Goal: Transaction & Acquisition: Download file/media

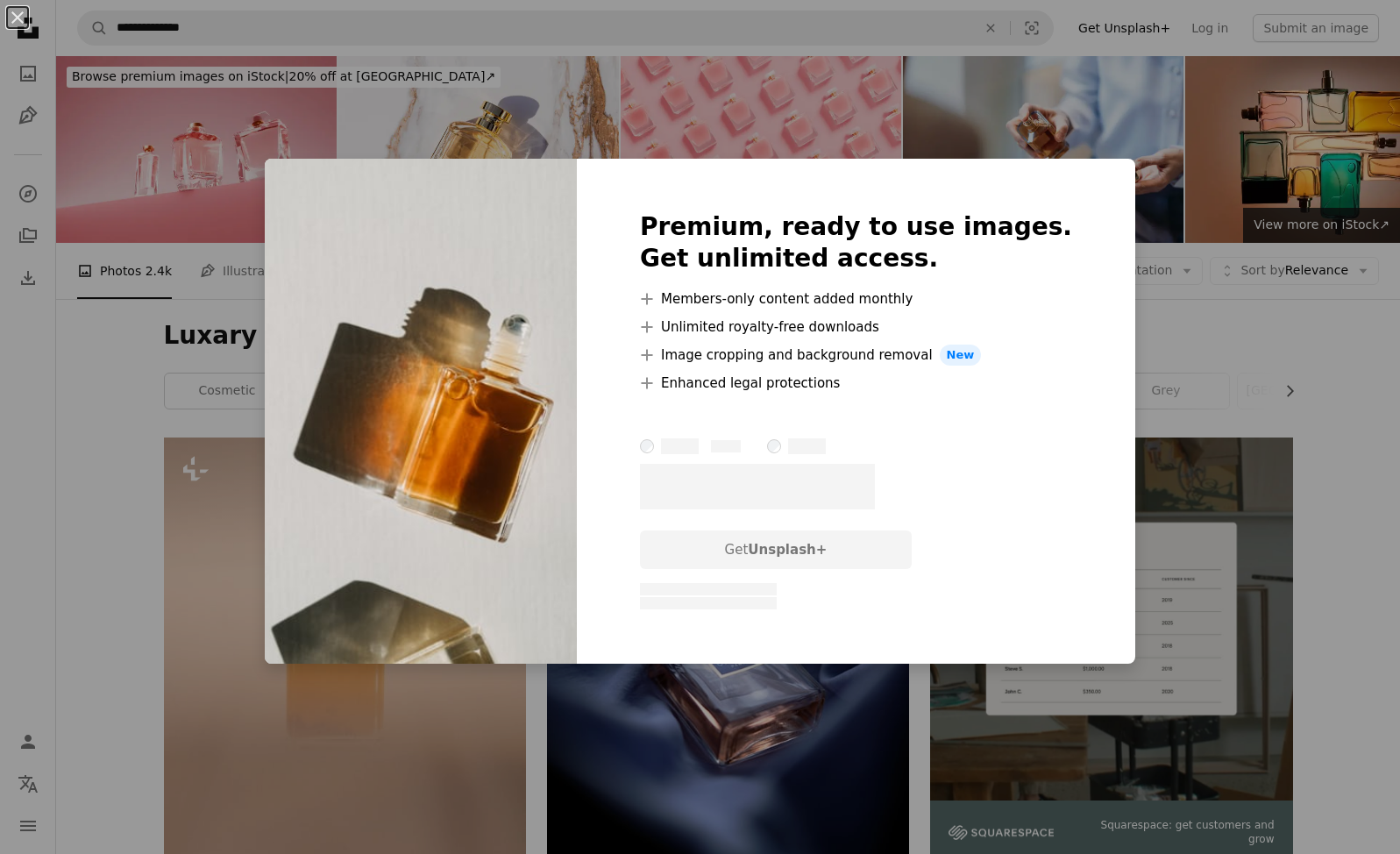
scroll to position [7227, 0]
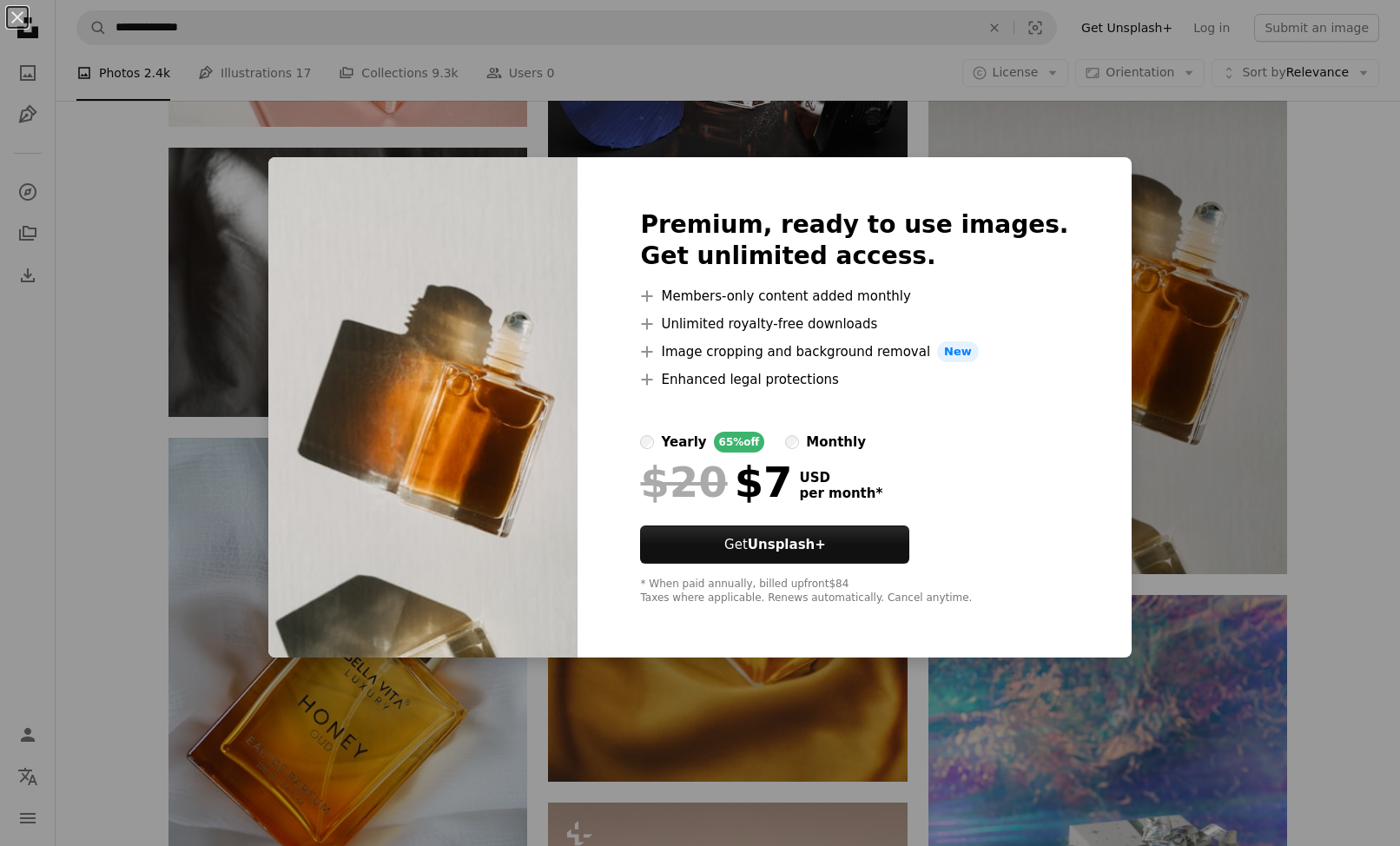
click at [1116, 250] on div "An X shape Premium, ready to use images. Get unlimited access. A plus sign Memb…" at bounding box center [700, 423] width 1400 height 846
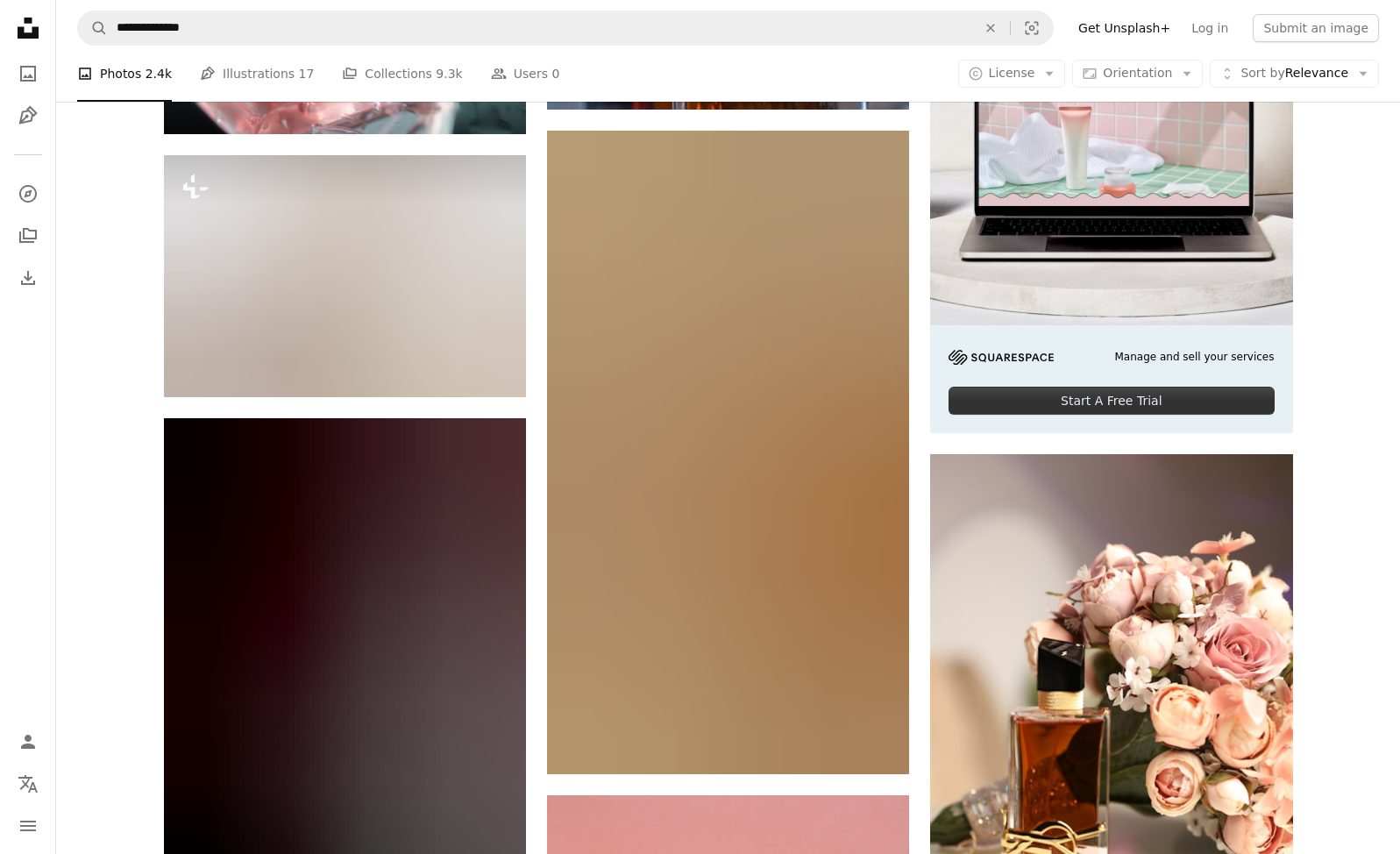
scroll to position [10282, 0]
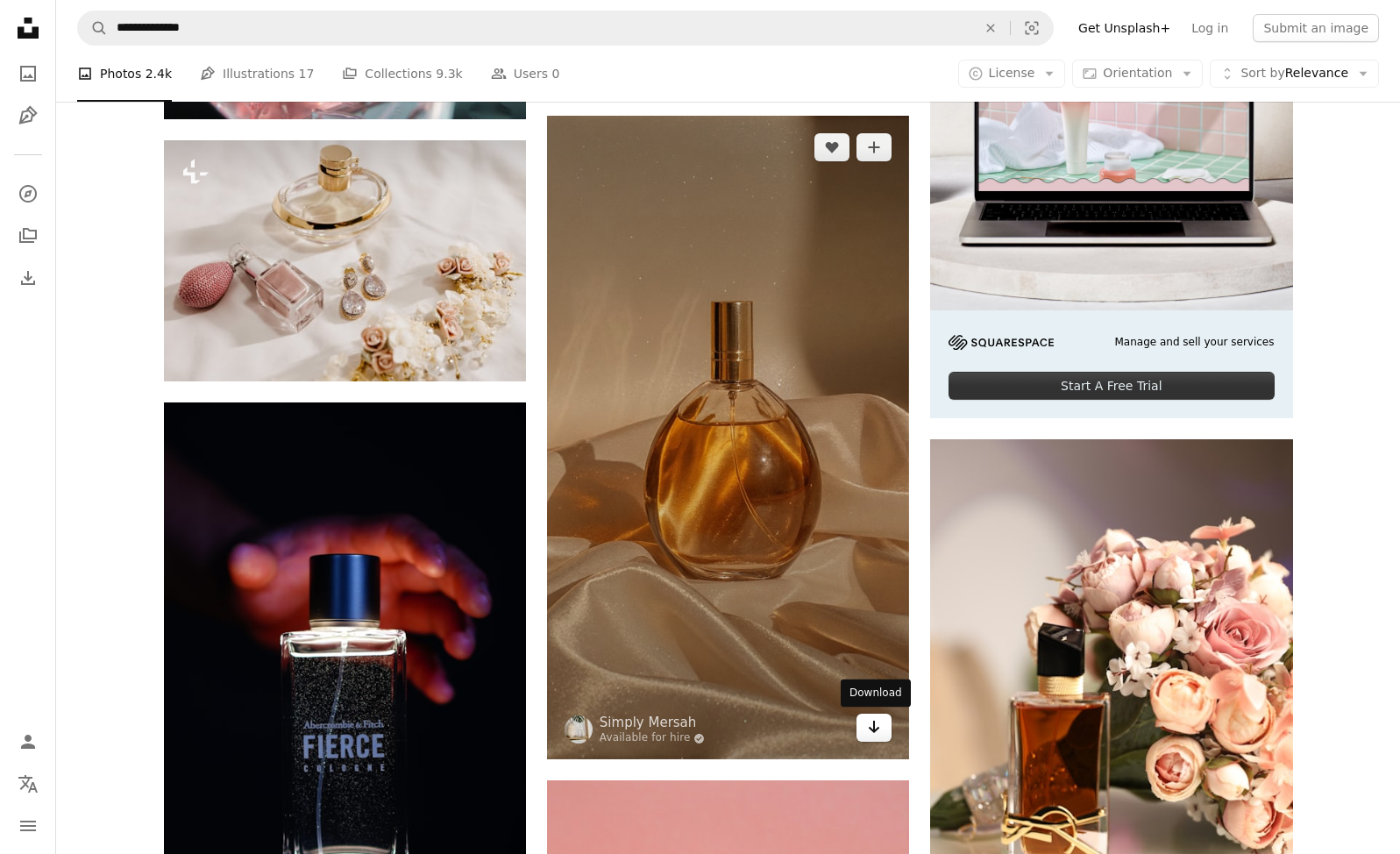
click at [868, 727] on icon "Arrow pointing down" at bounding box center [874, 727] width 14 height 21
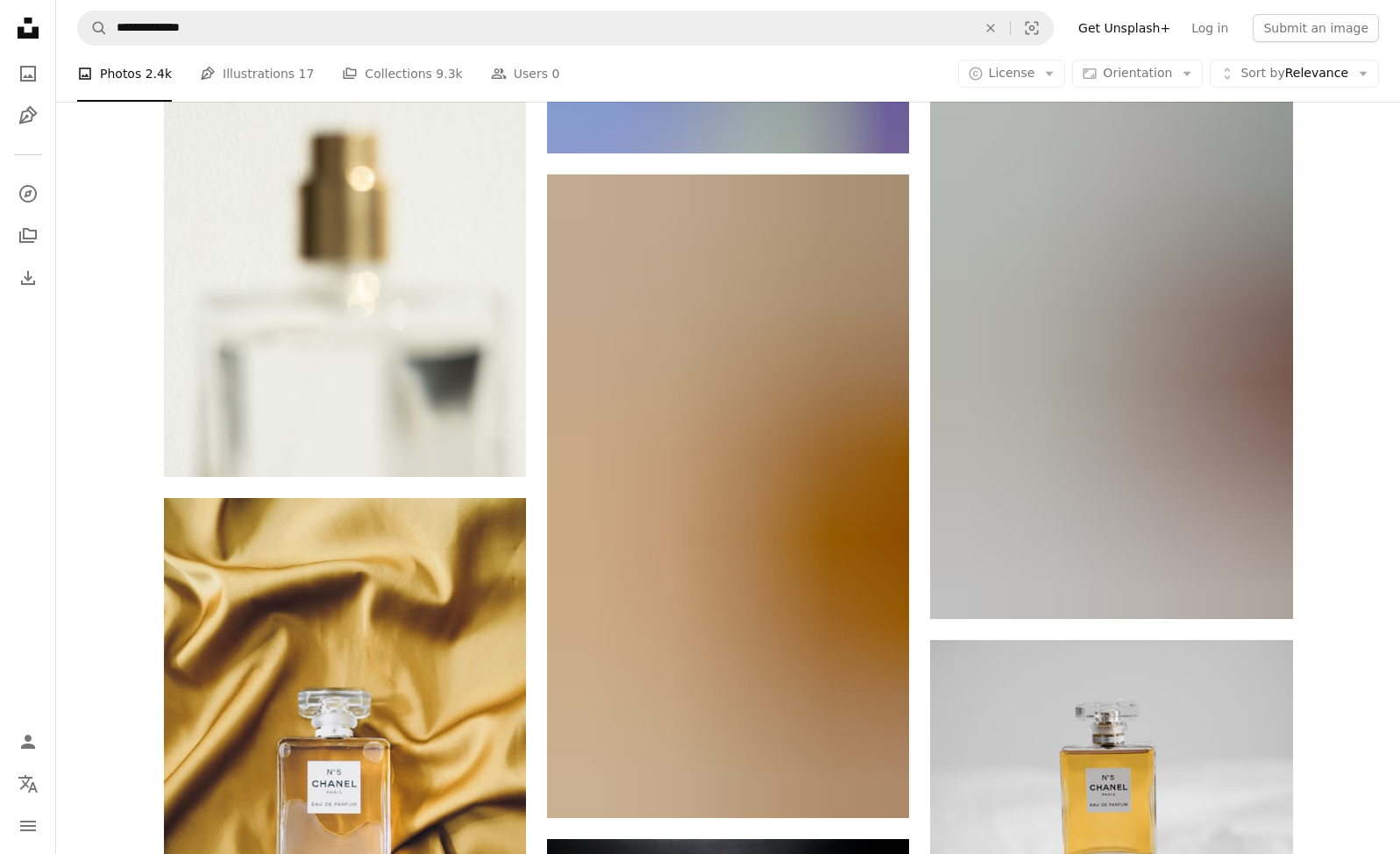
scroll to position [44274, 0]
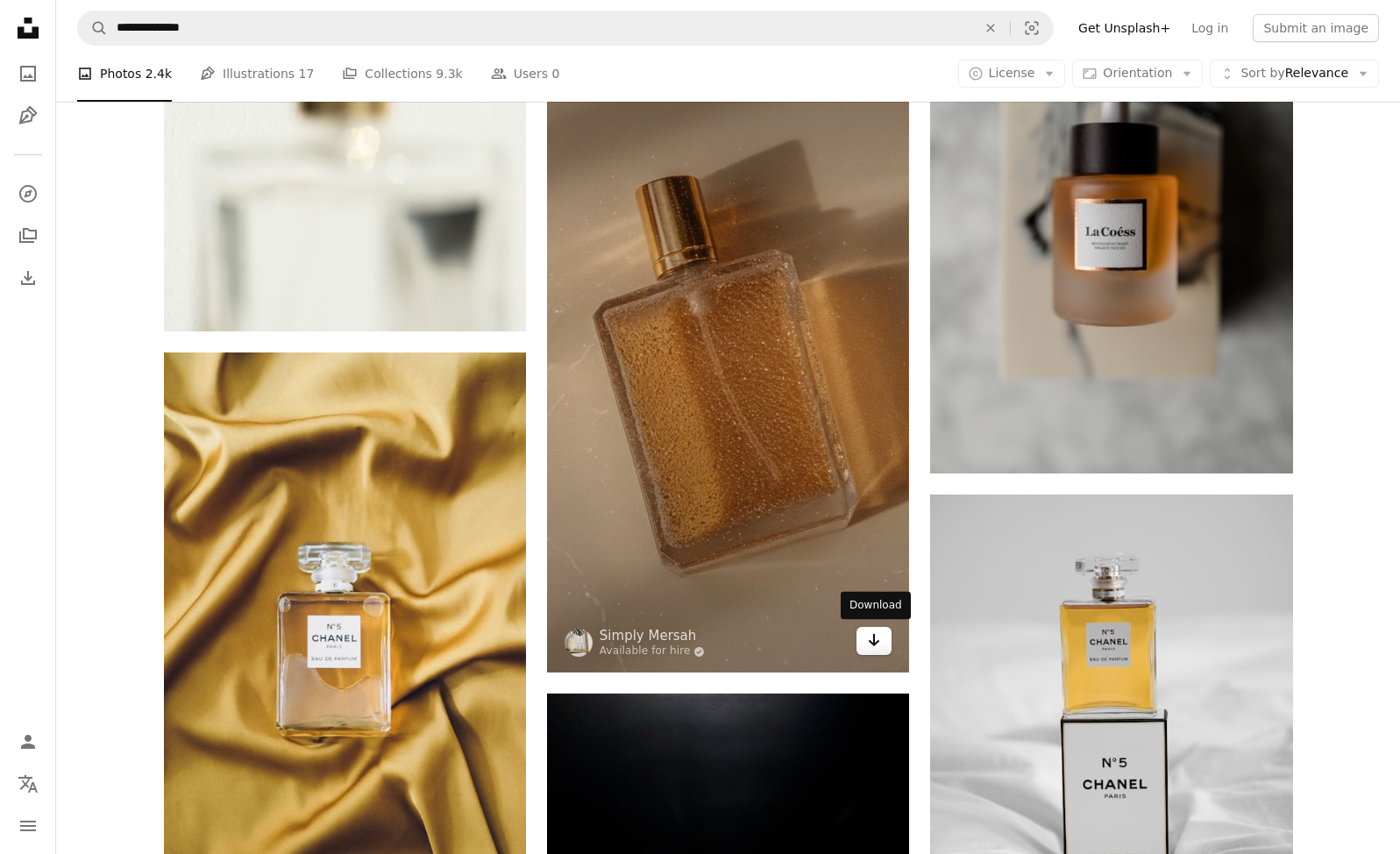
click at [876, 647] on icon "Arrow pointing down" at bounding box center [874, 641] width 14 height 21
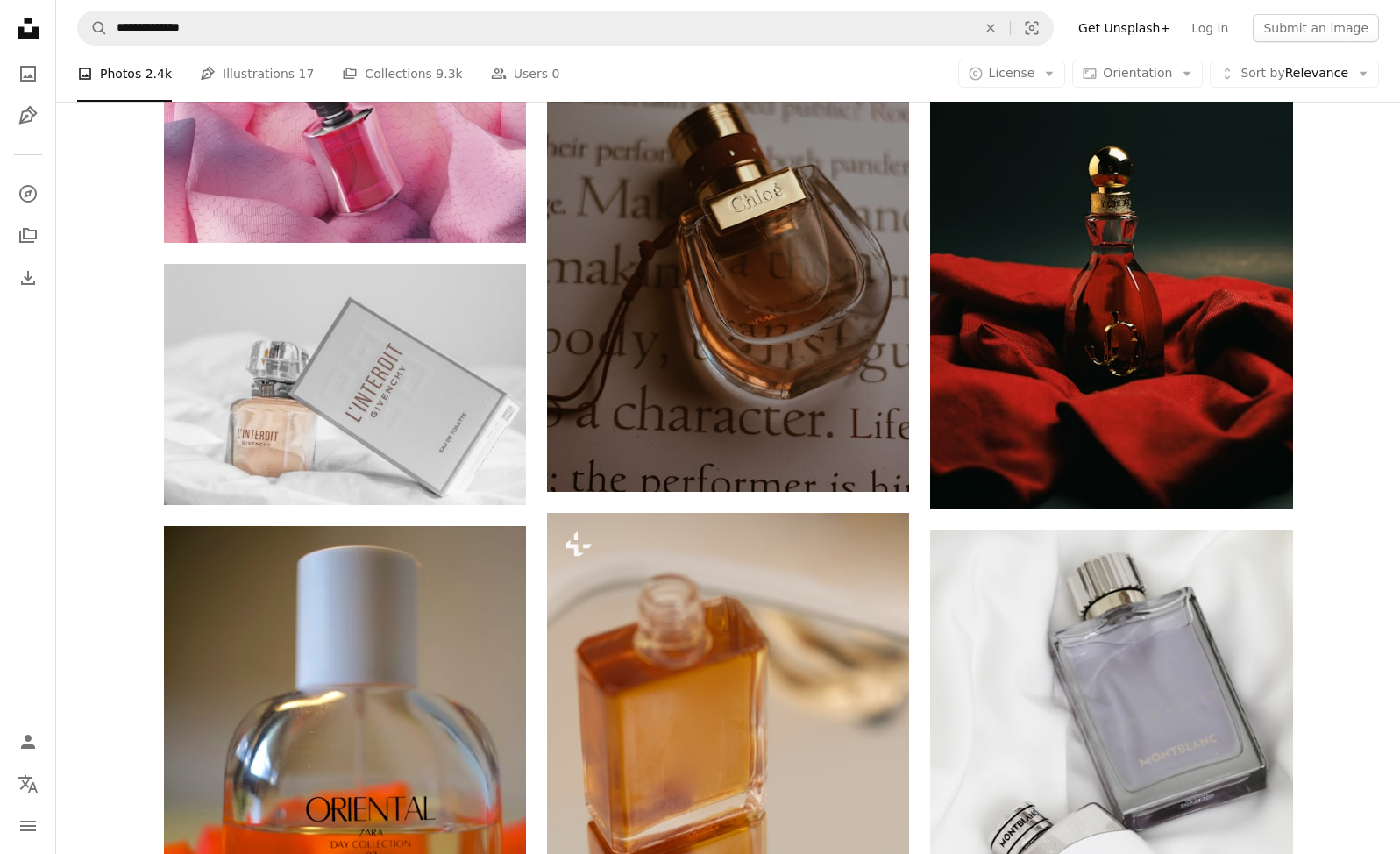
scroll to position [0, 0]
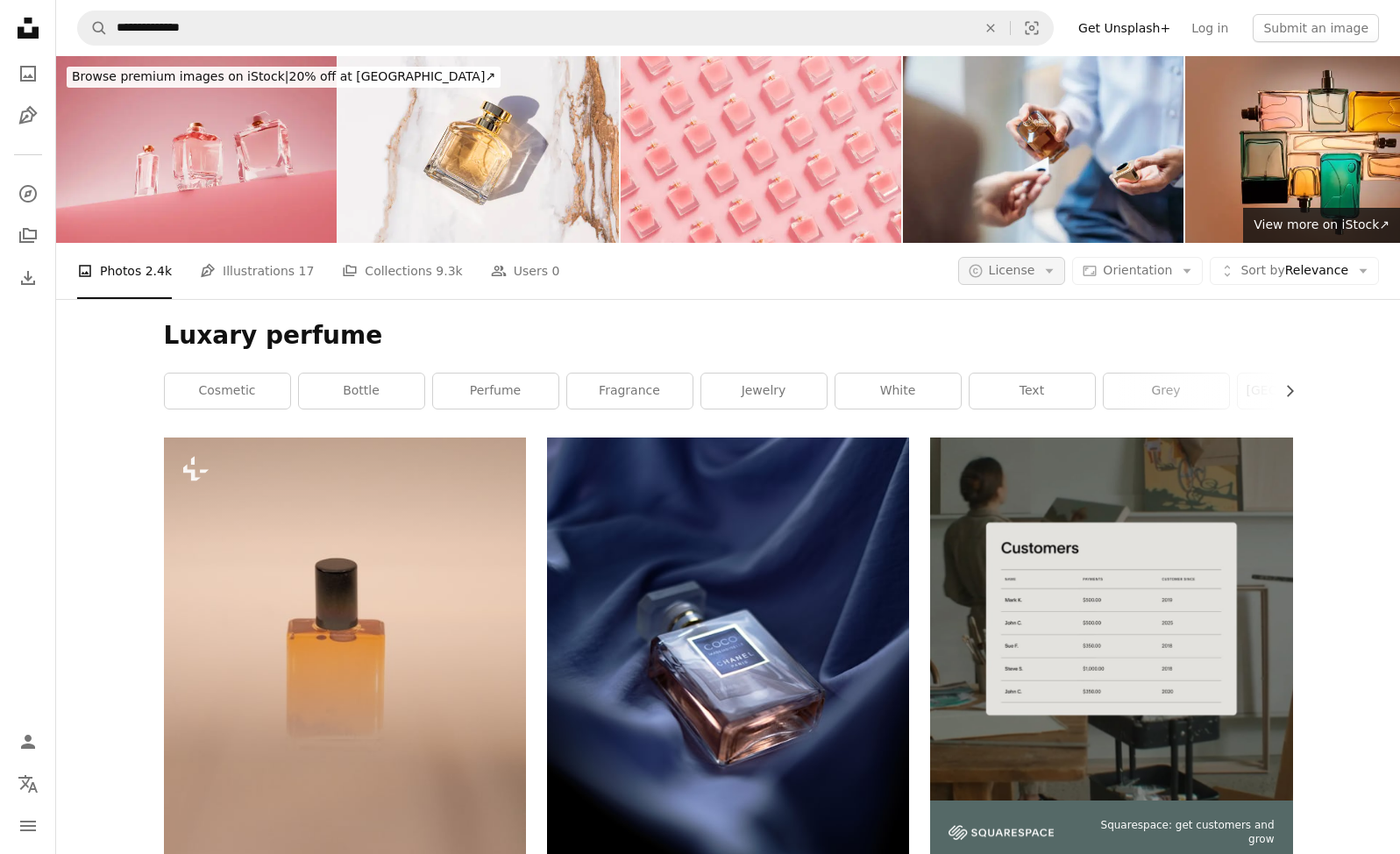
click at [1057, 270] on icon "Arrow down" at bounding box center [1050, 271] width 16 height 16
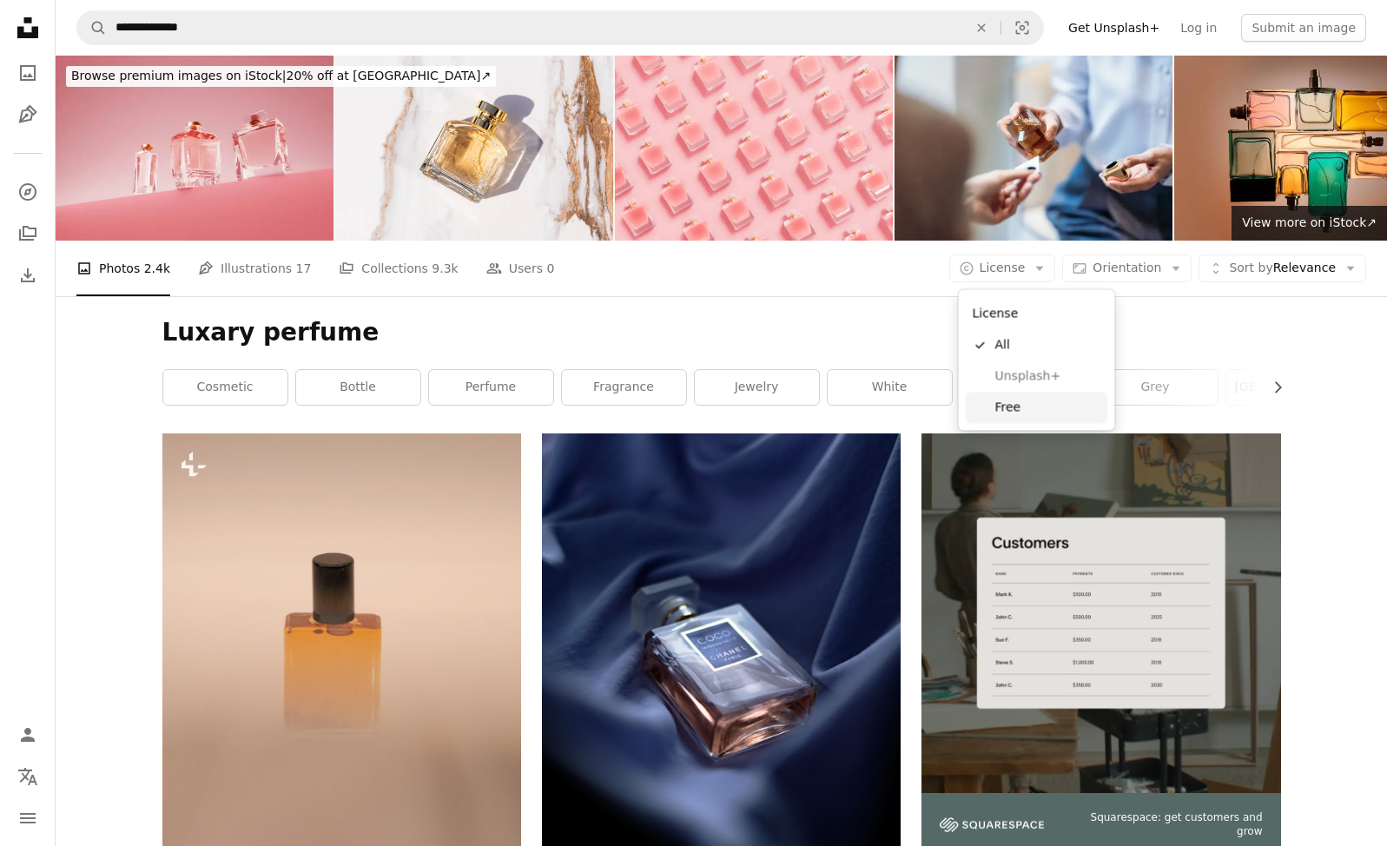
click at [1036, 407] on span "Free" at bounding box center [1048, 407] width 106 height 17
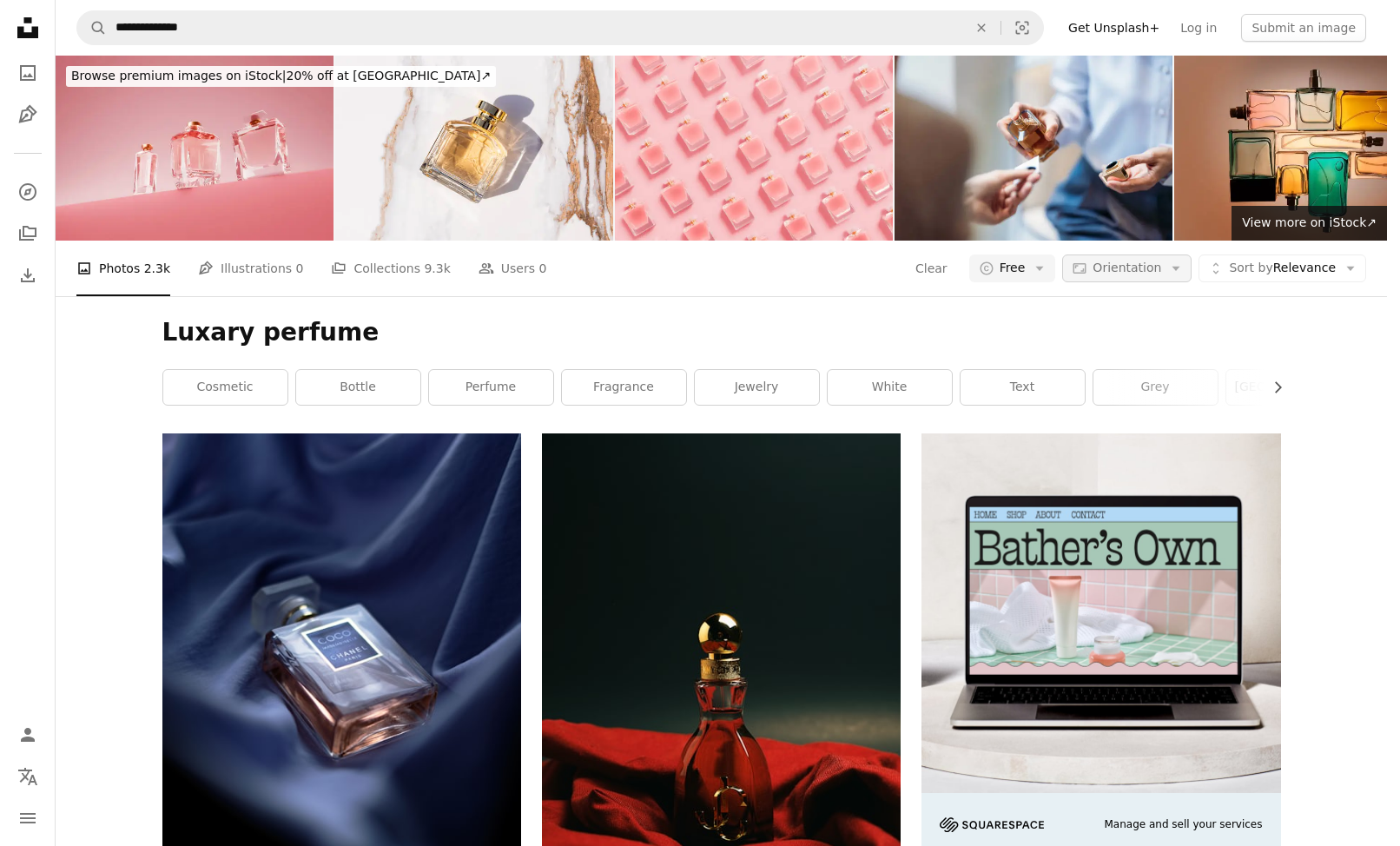
click at [1141, 273] on span "Orientation" at bounding box center [1126, 267] width 68 height 14
click at [1155, 373] on span "Landscape" at bounding box center [1160, 376] width 106 height 17
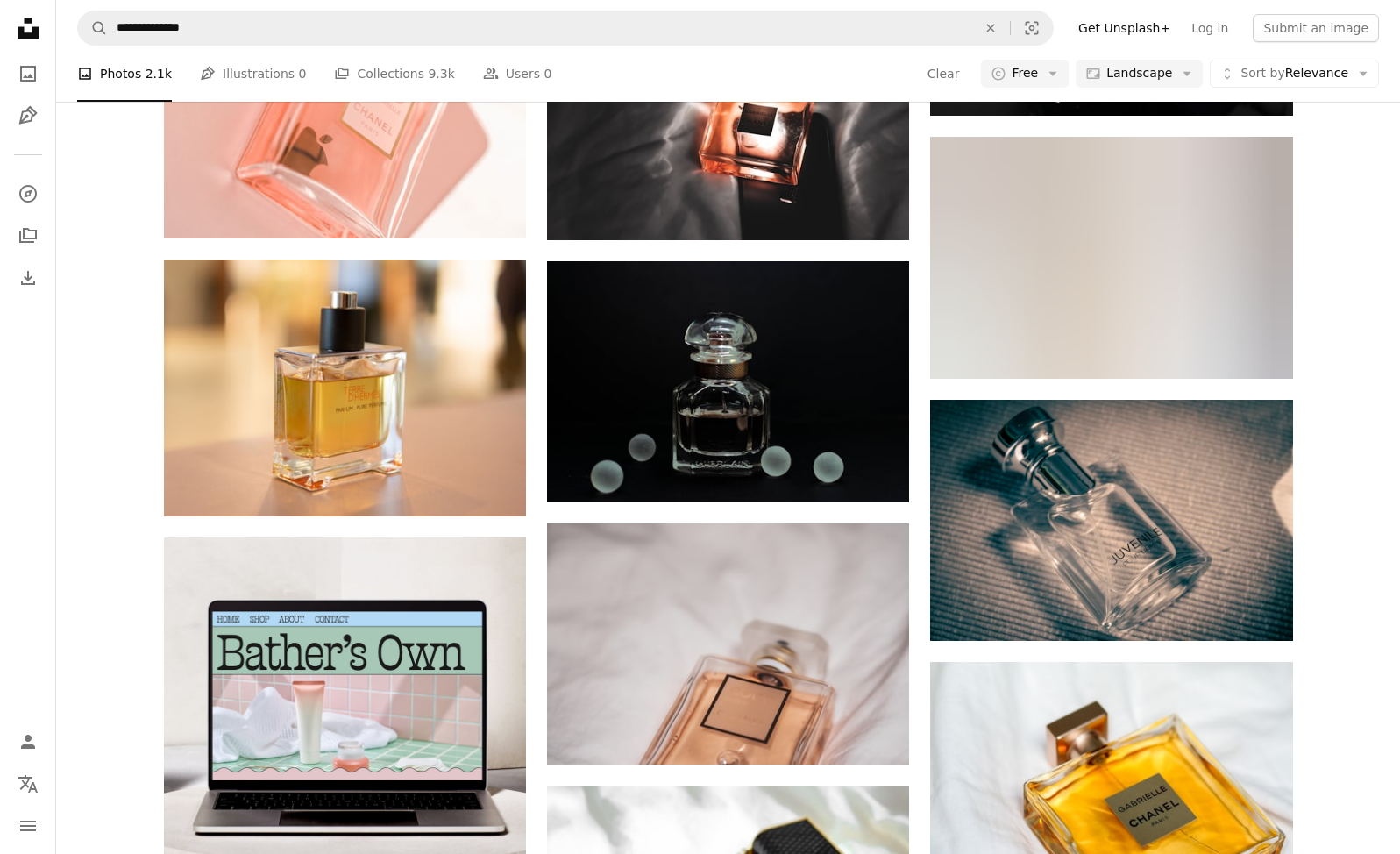
scroll to position [2522, 0]
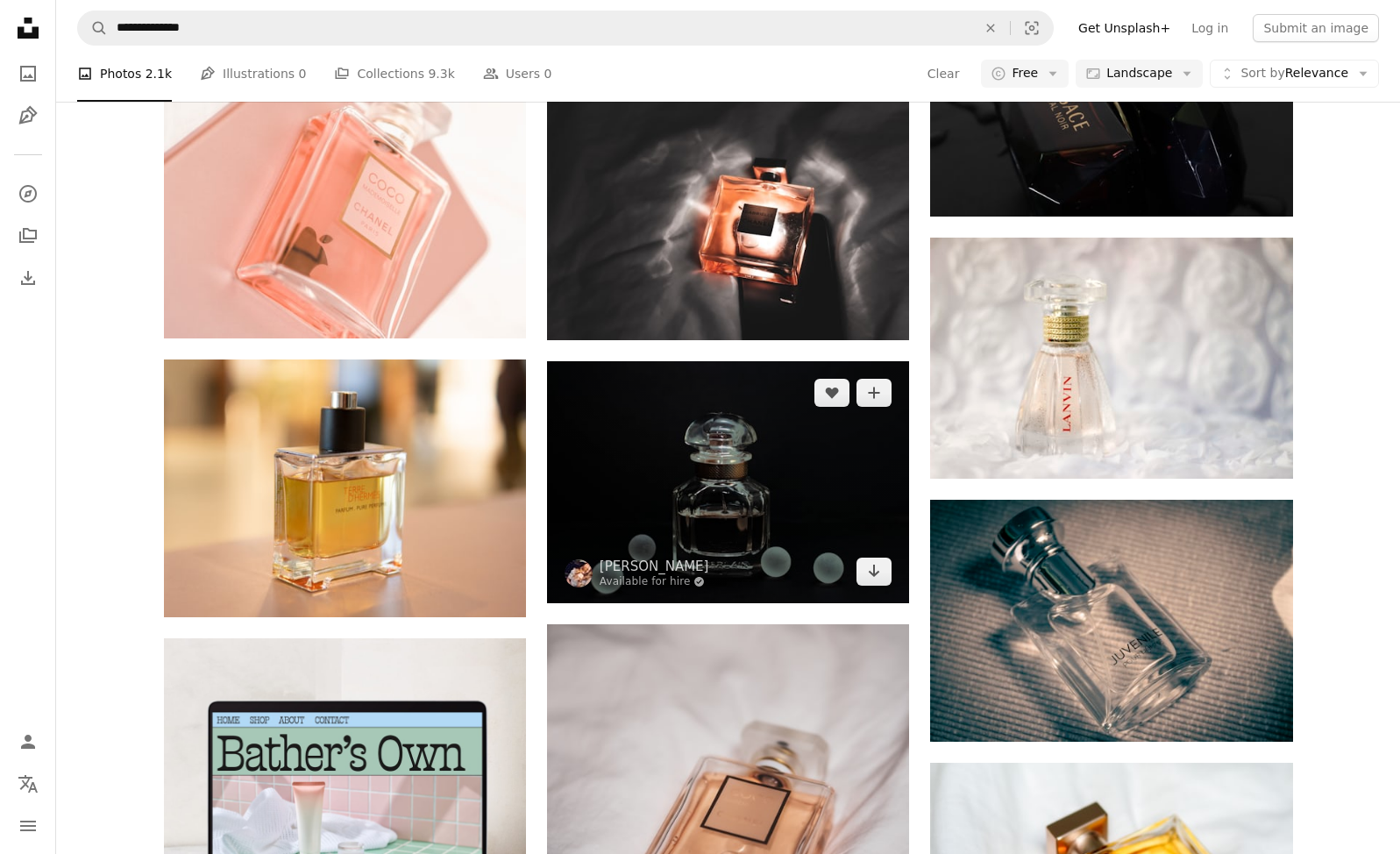
click at [791, 483] on img at bounding box center [728, 482] width 362 height 241
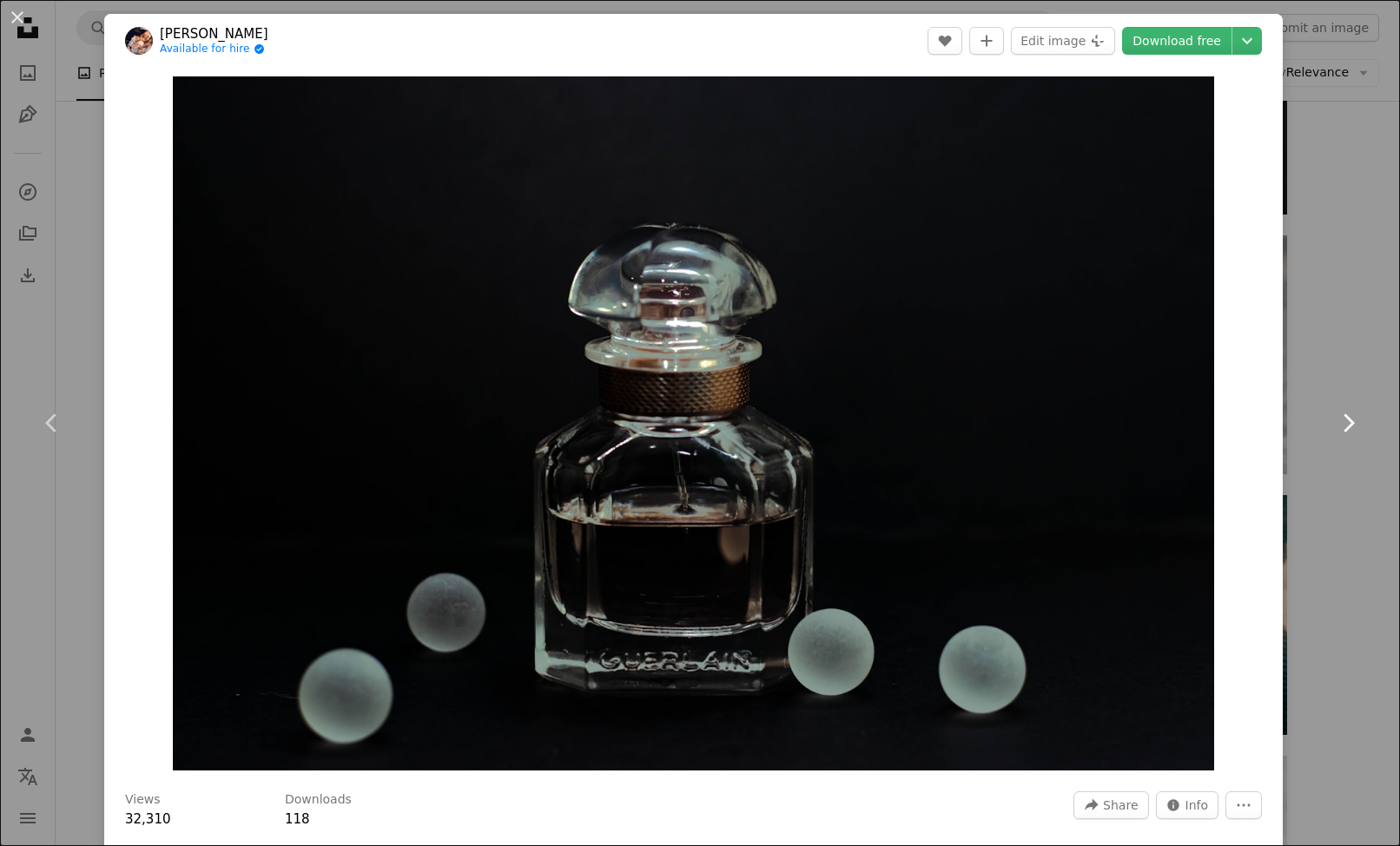
click at [1296, 490] on link "Chevron right" at bounding box center [1348, 423] width 104 height 167
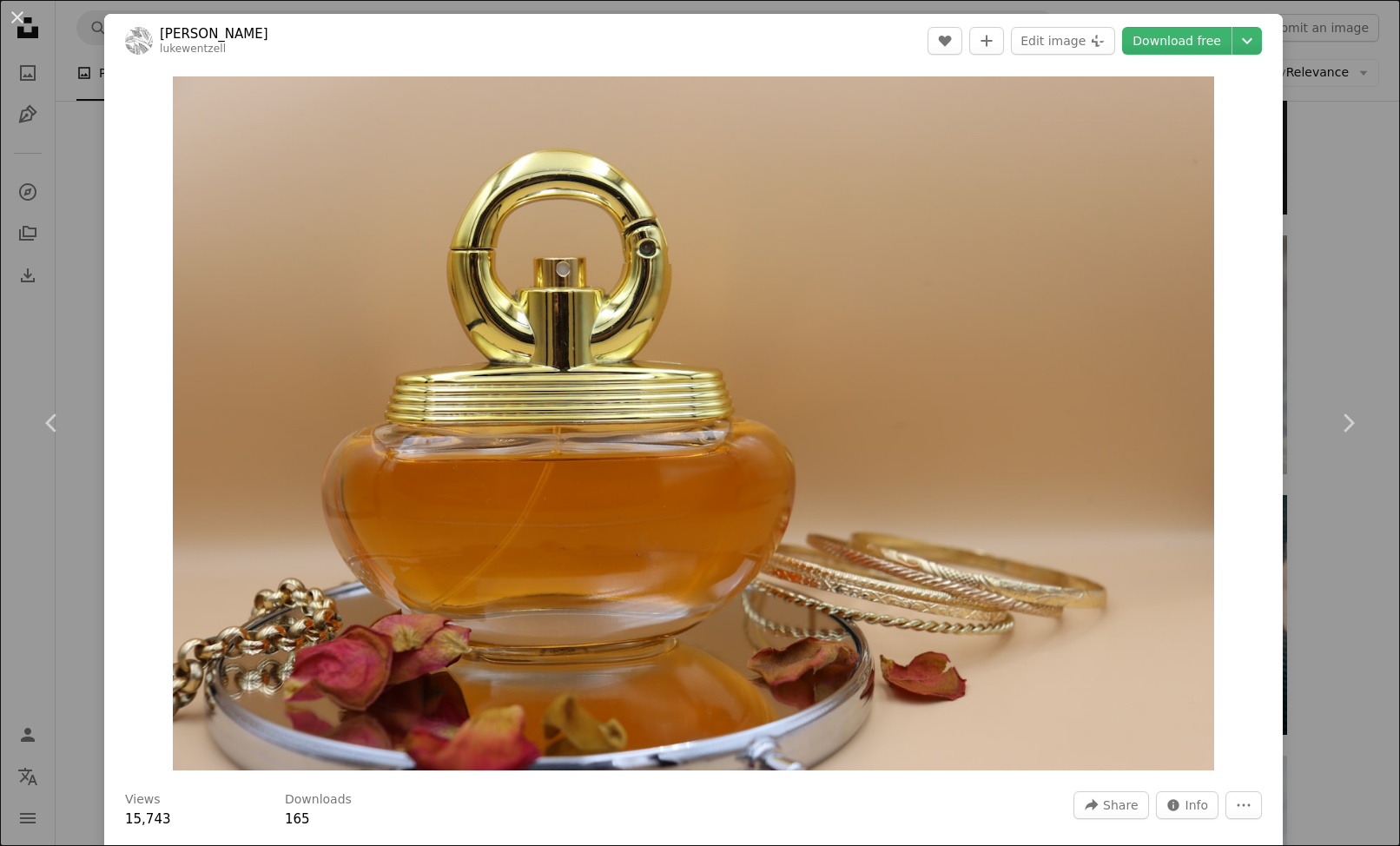
click at [1312, 250] on div "An X shape Chevron left Chevron right [PERSON_NAME] lukewentzell A heart A plus…" at bounding box center [700, 423] width 1400 height 846
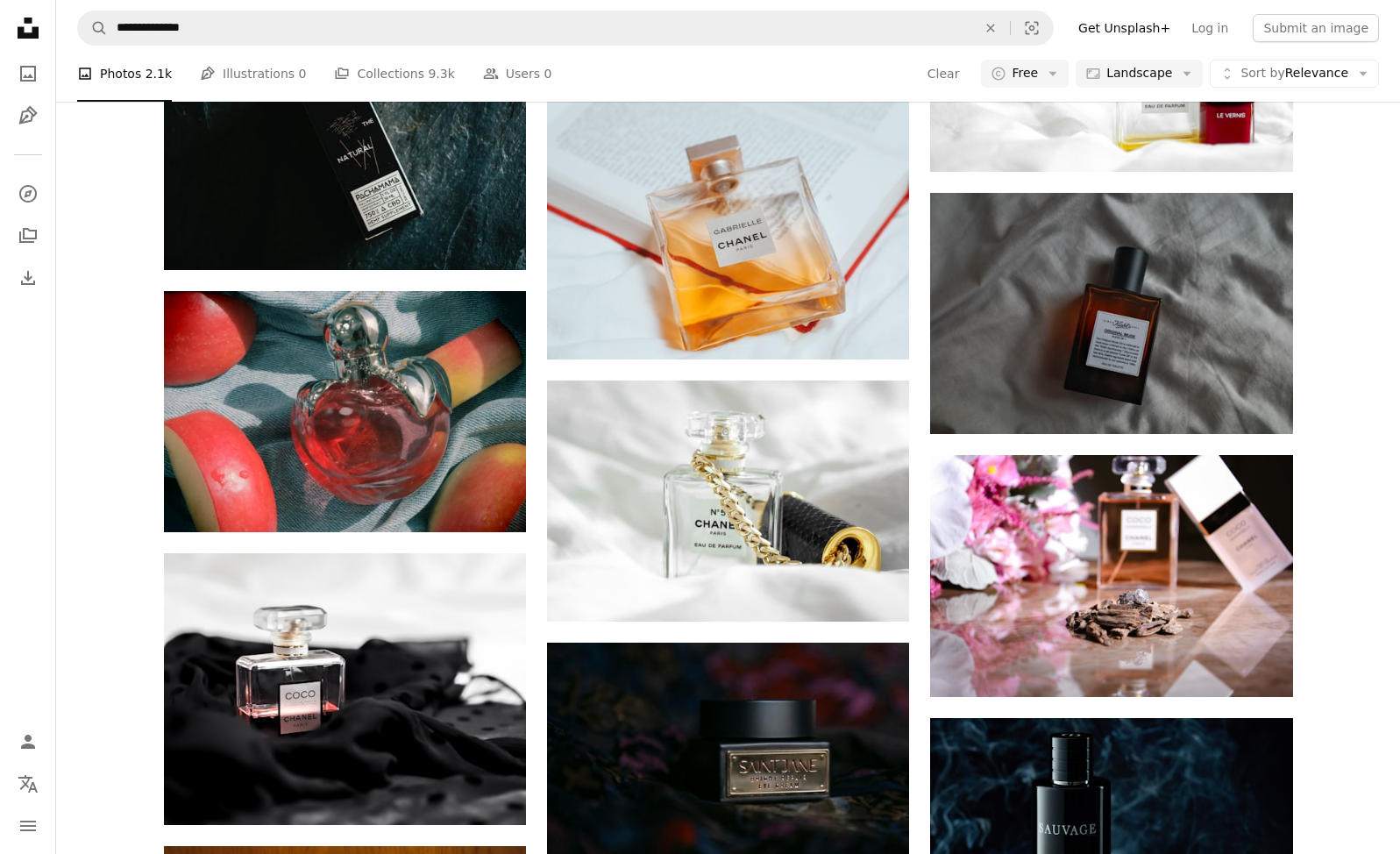
scroll to position [14423, 0]
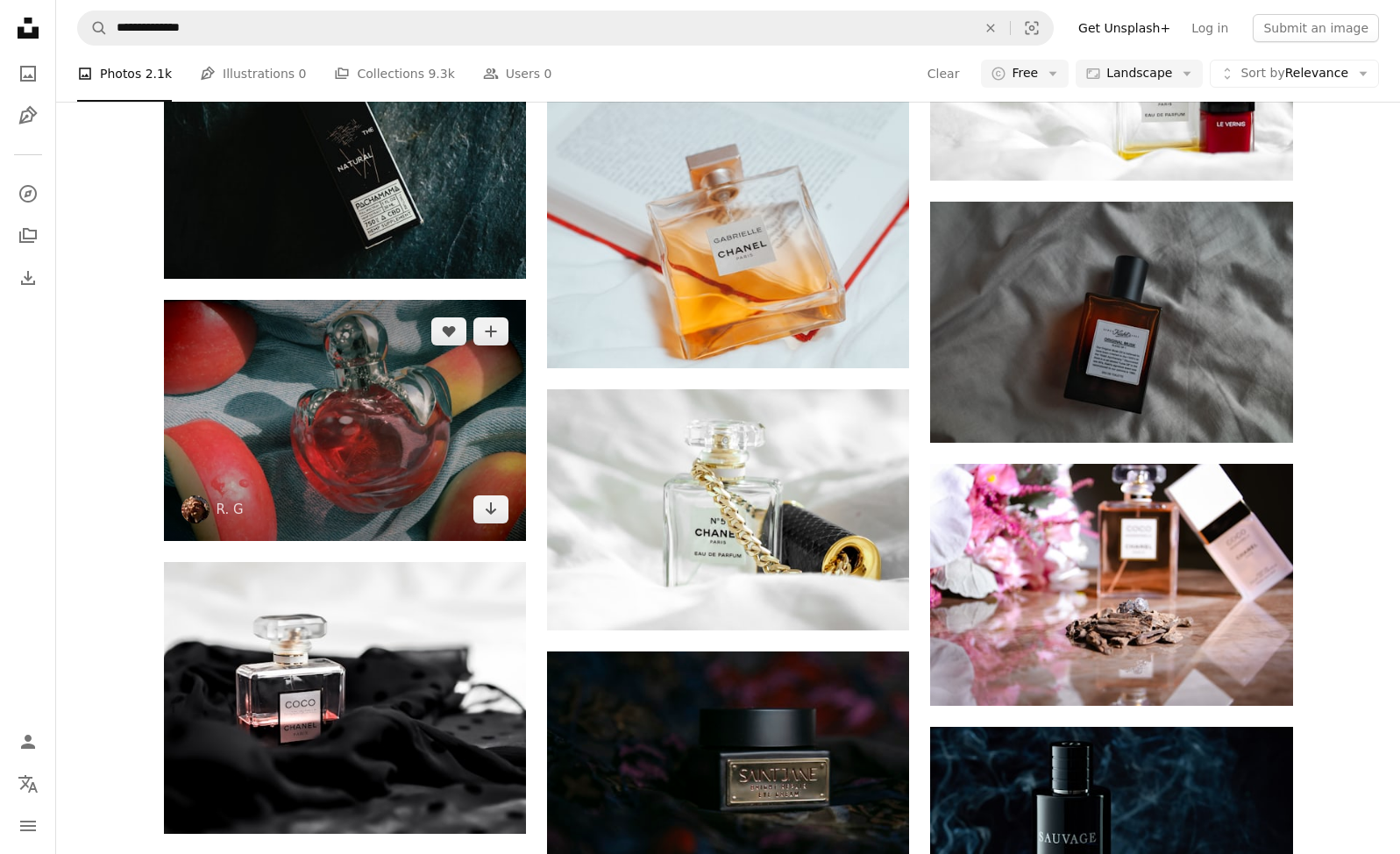
click at [409, 418] on img at bounding box center [345, 421] width 362 height 241
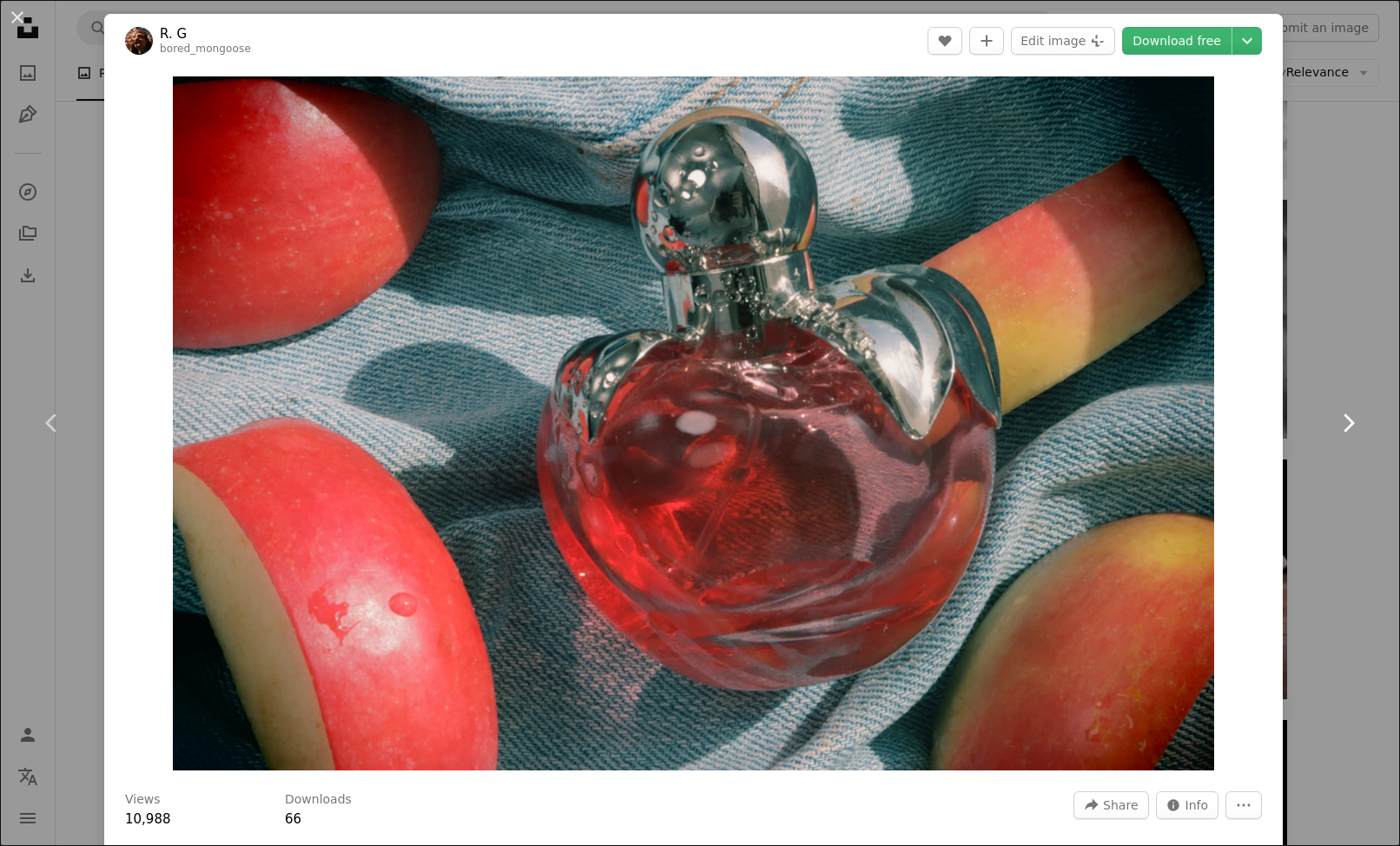
click at [1312, 368] on link "Chevron right" at bounding box center [1348, 423] width 104 height 167
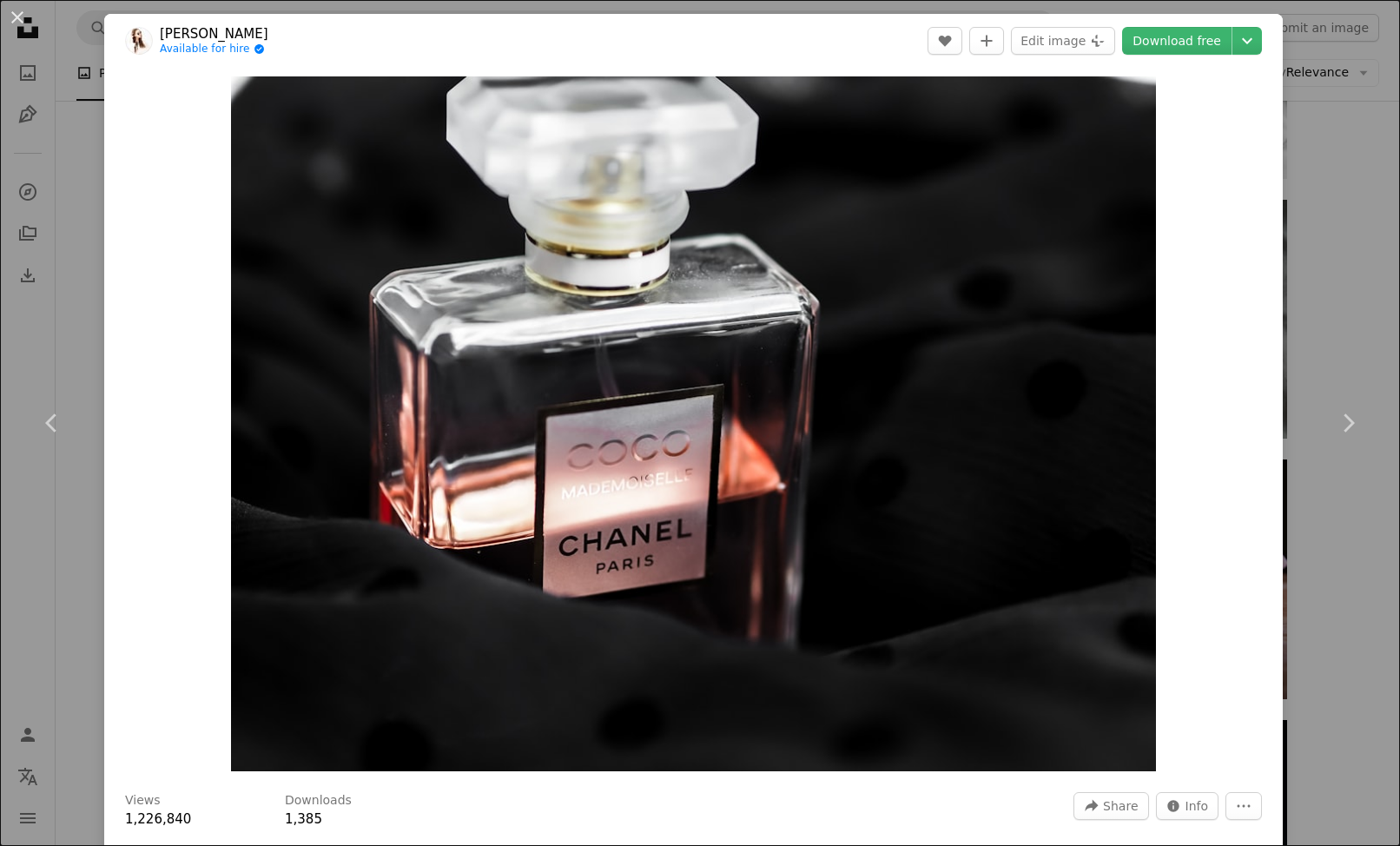
click at [1342, 103] on div "An X shape Chevron left Chevron right [PERSON_NAME] Available for hire A checkm…" at bounding box center [700, 423] width 1400 height 846
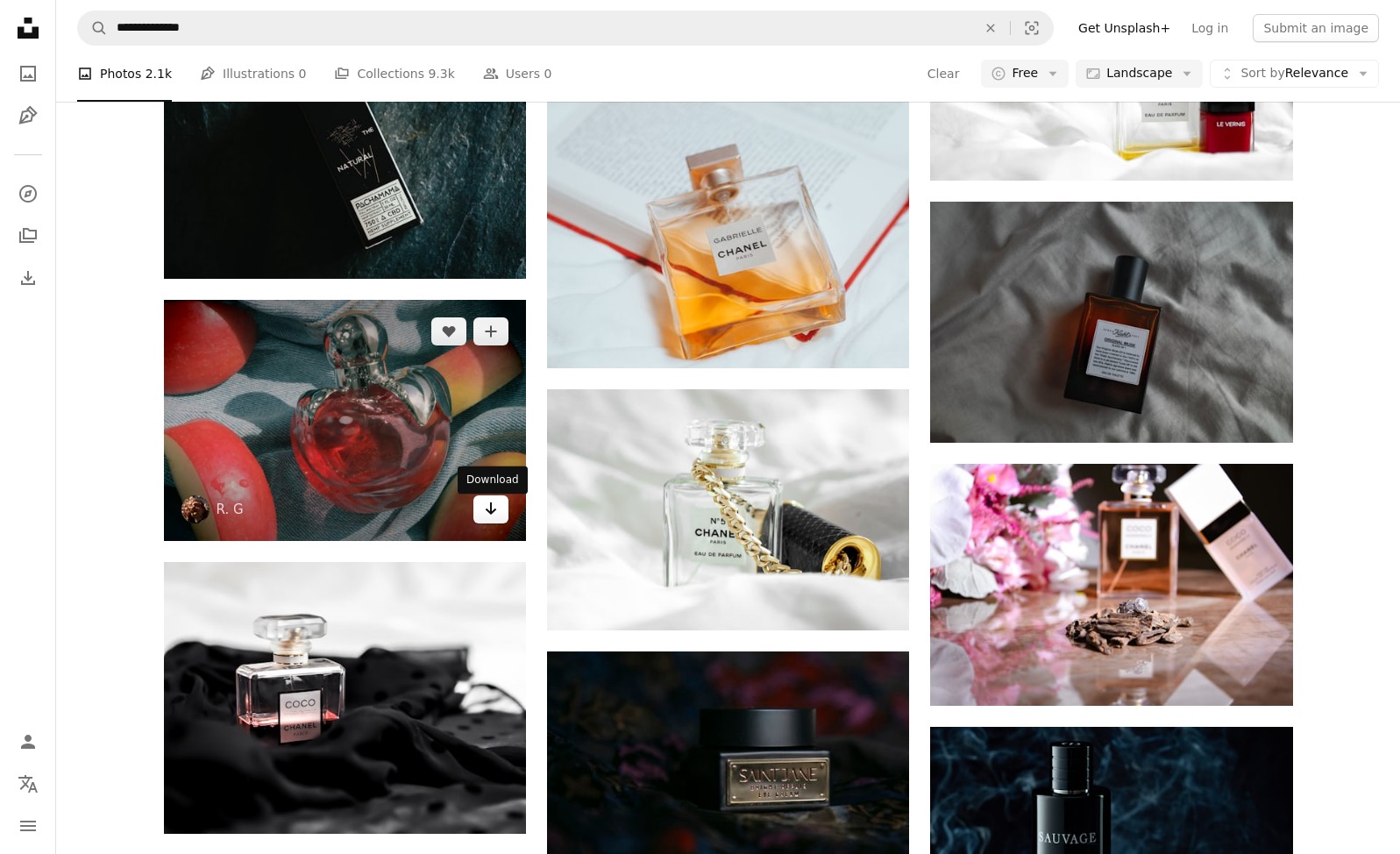
click at [494, 515] on icon "Download" at bounding box center [492, 508] width 12 height 13
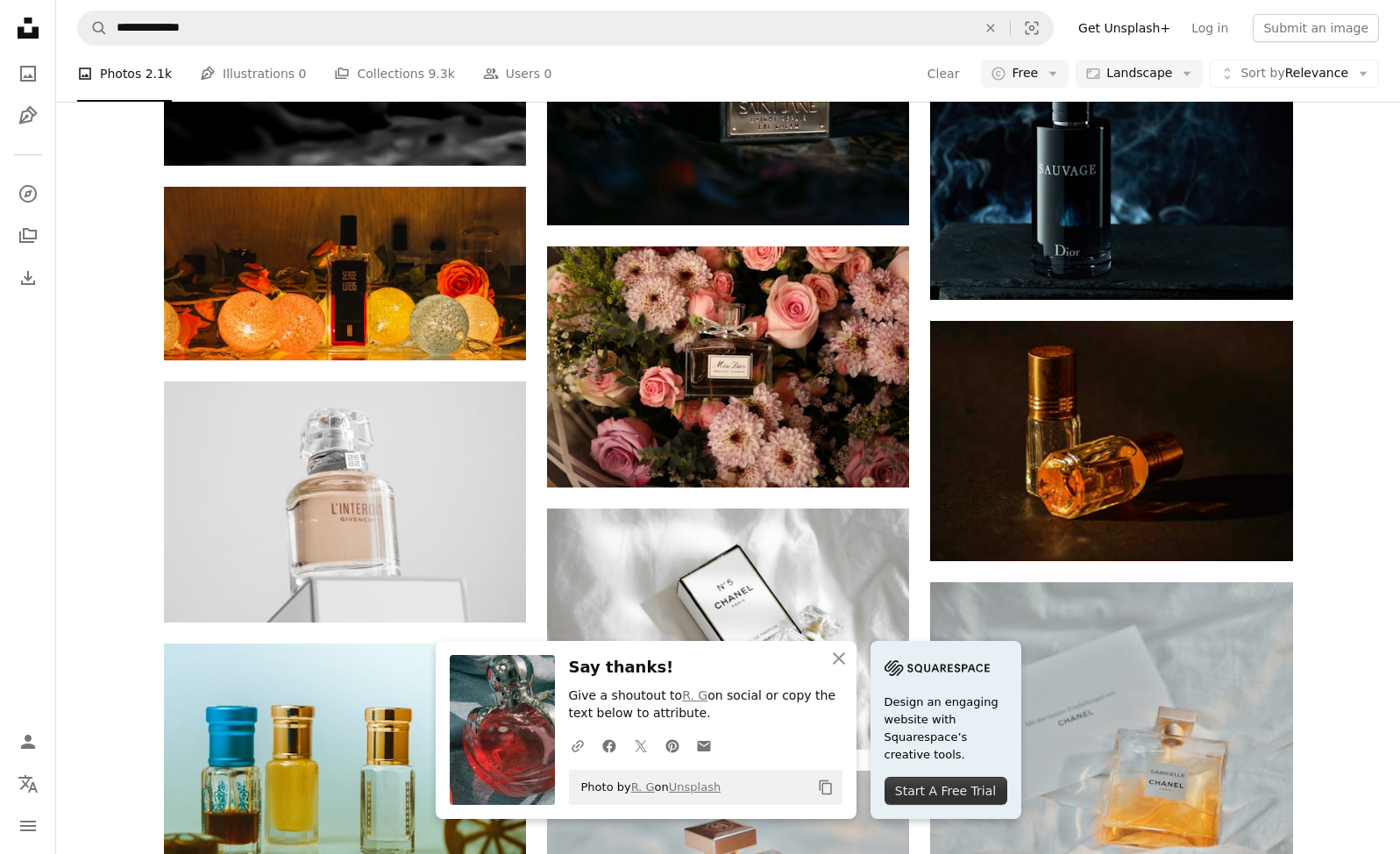
scroll to position [15081, 0]
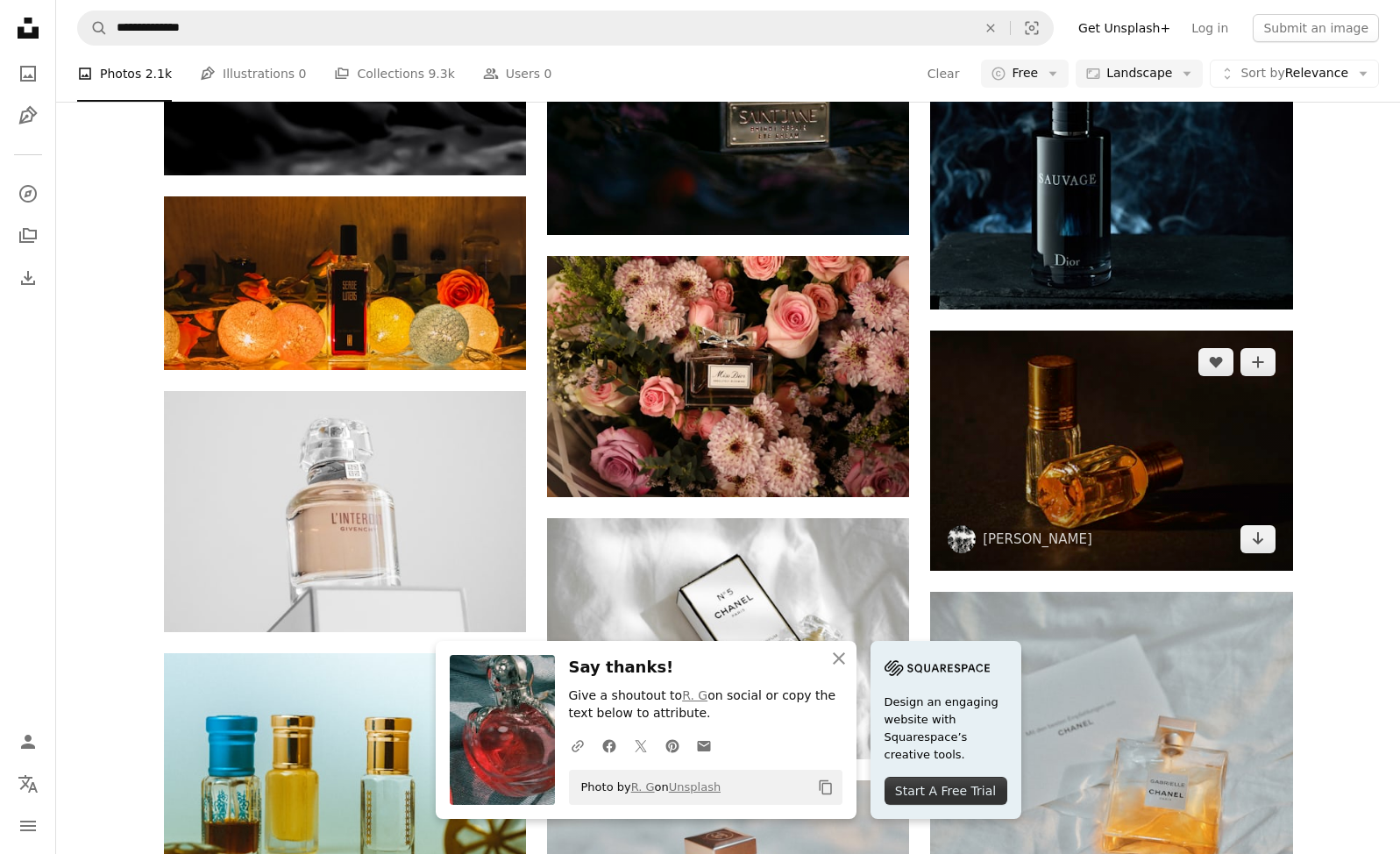
click at [1082, 439] on img at bounding box center [1112, 451] width 362 height 241
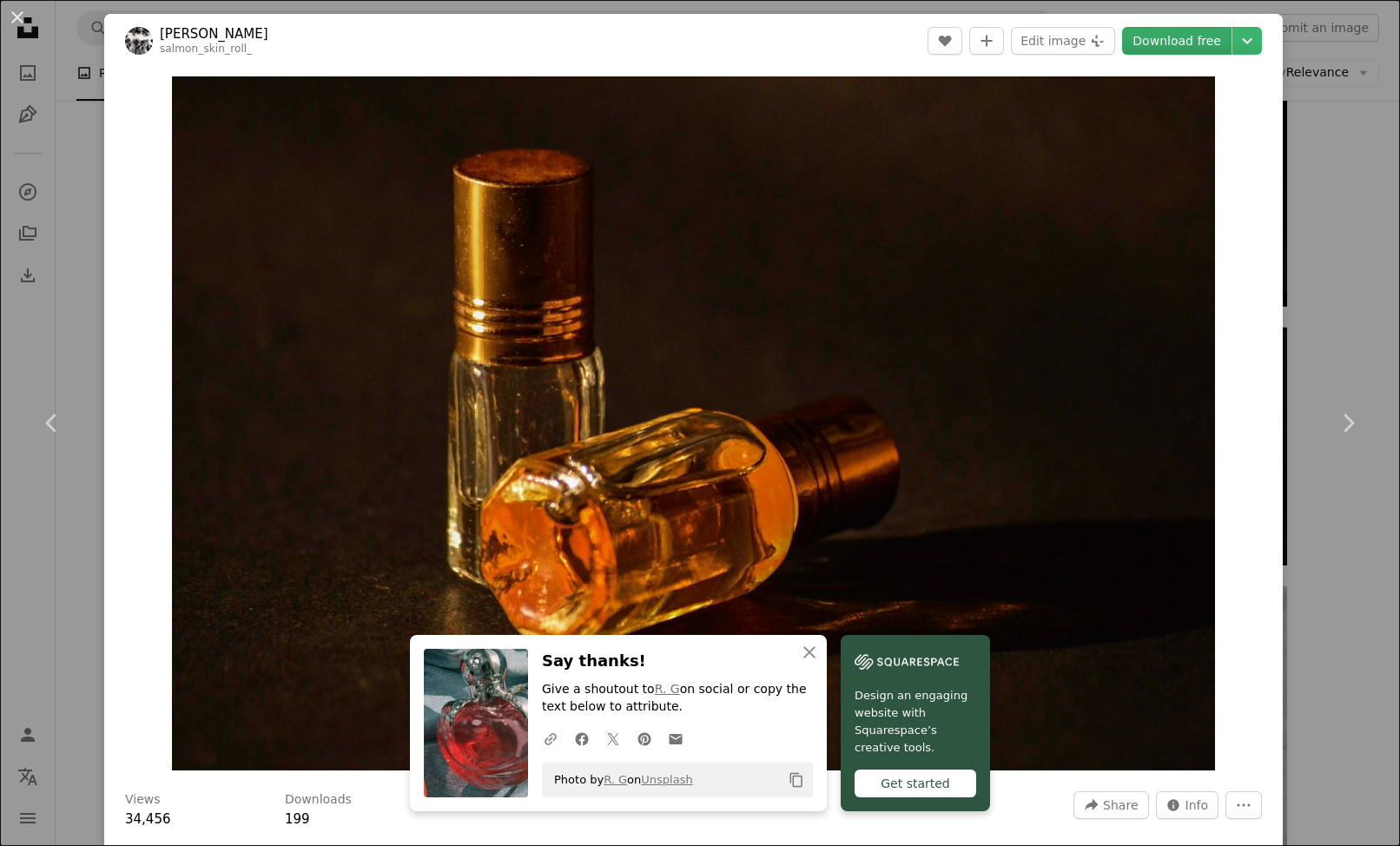
click at [1171, 51] on link "Download free" at bounding box center [1176, 41] width 109 height 28
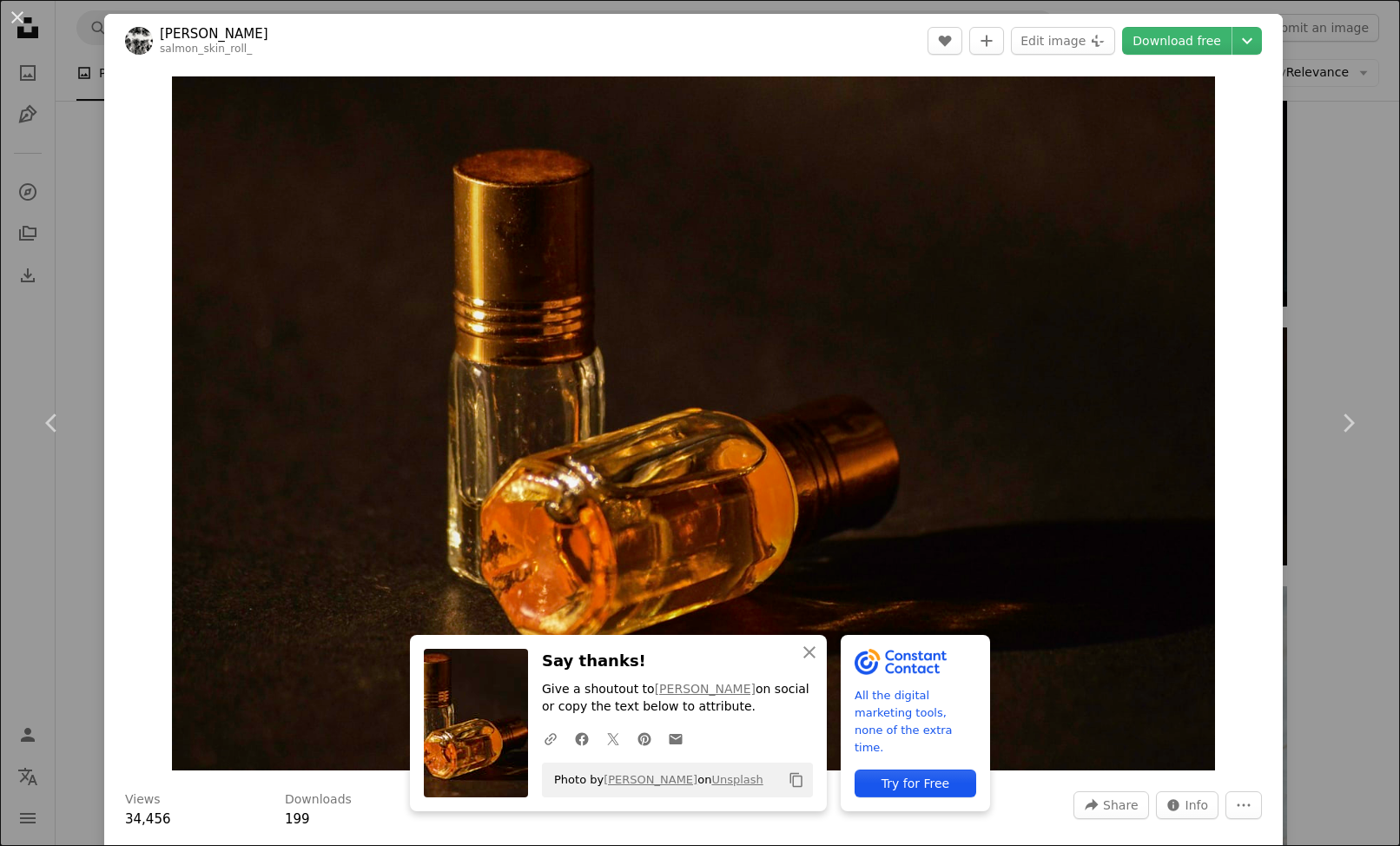
click at [1310, 208] on div "An X shape Chevron left Chevron right An X shape Close Say thanks! Give a shout…" at bounding box center [700, 423] width 1400 height 846
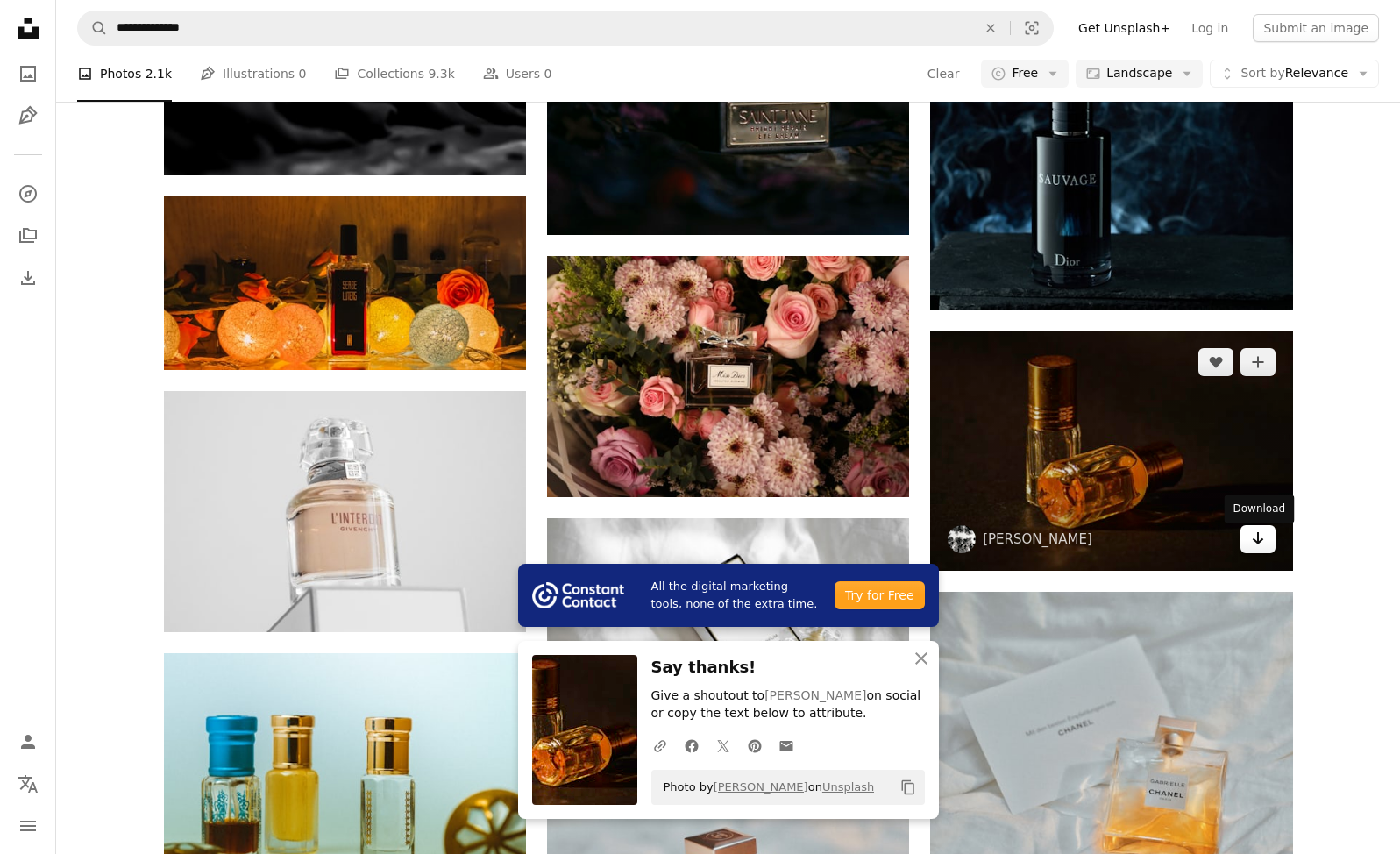
click at [1251, 544] on icon "Arrow pointing down" at bounding box center [1258, 538] width 14 height 21
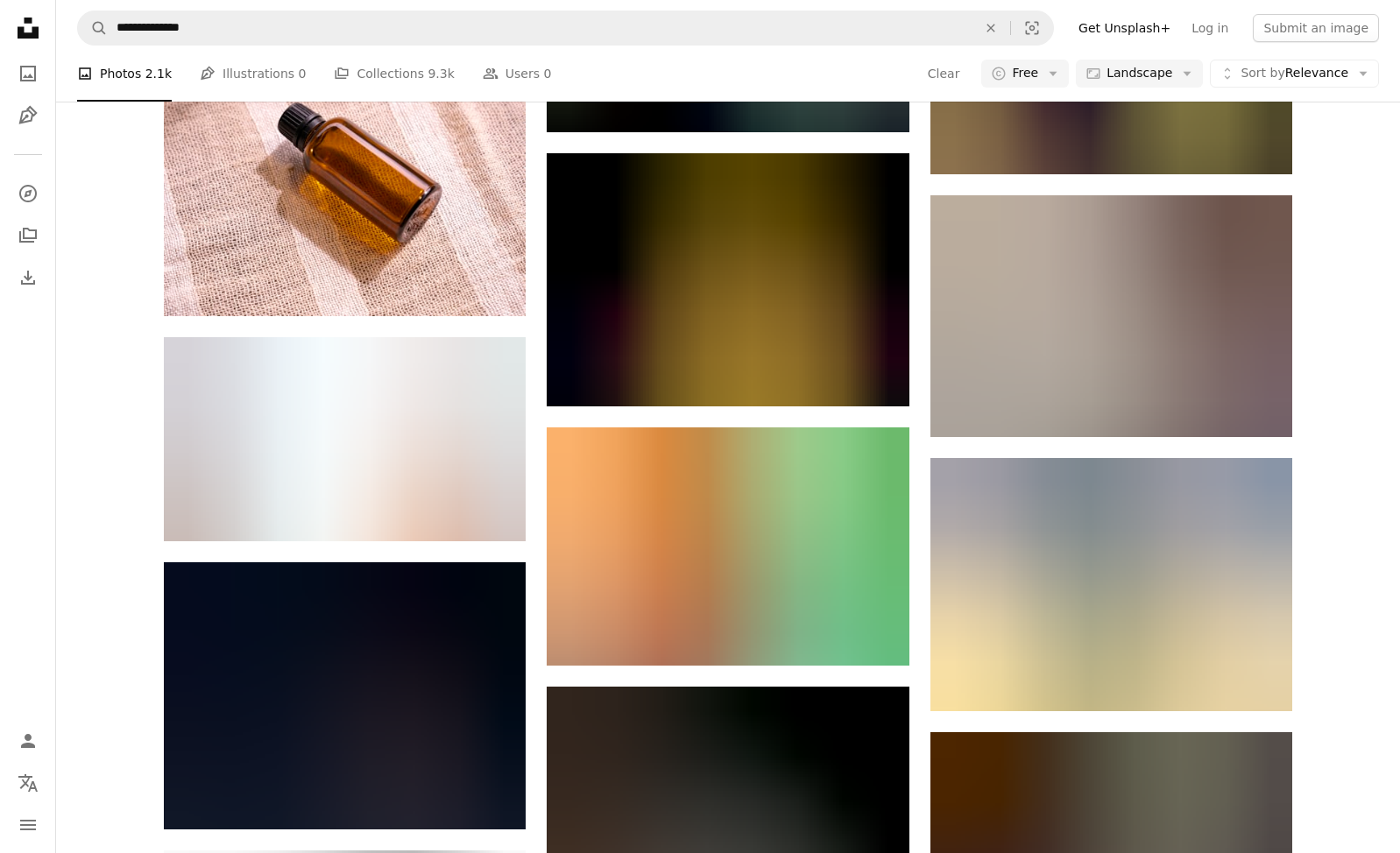
scroll to position [58344, 0]
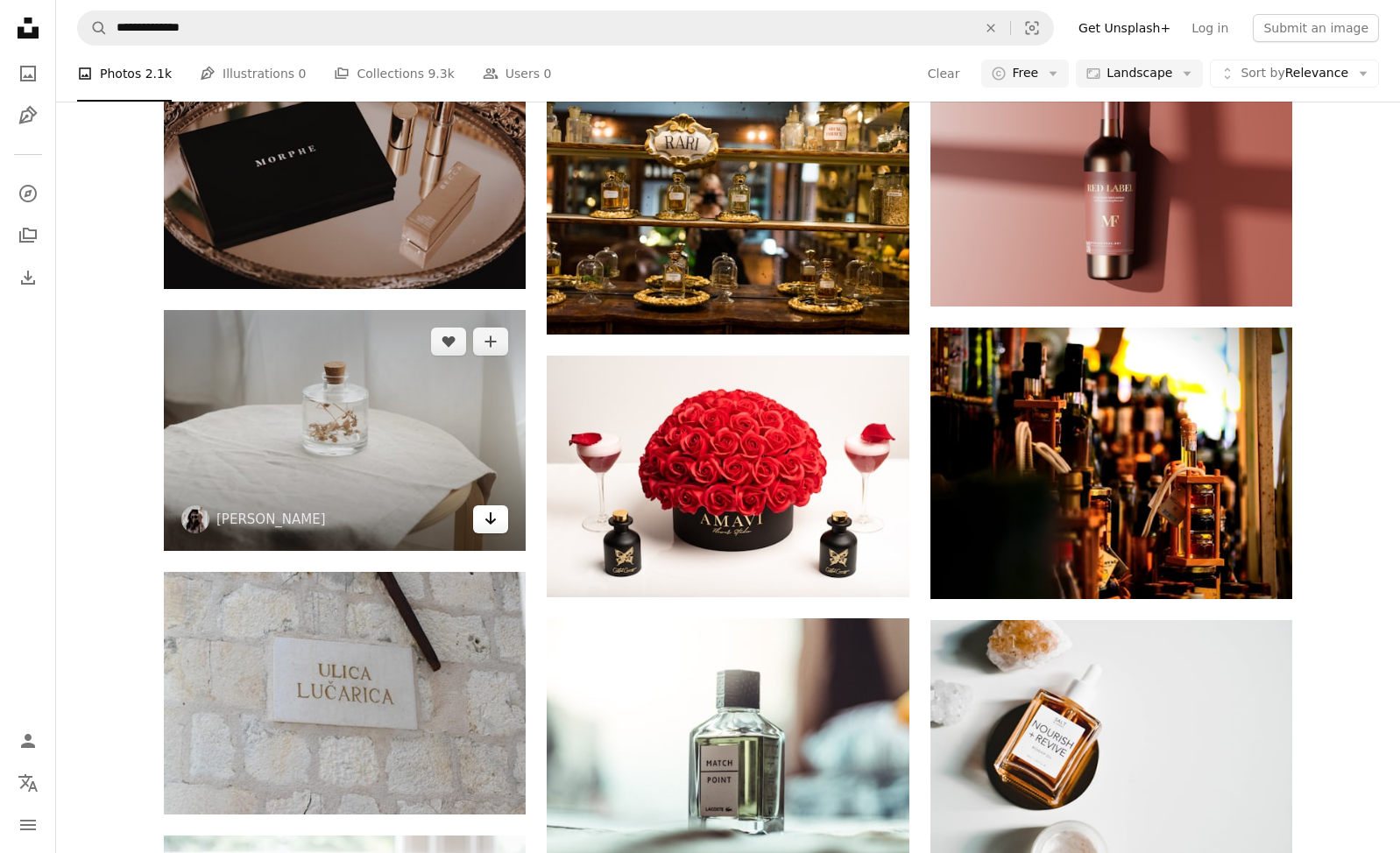
click at [494, 529] on icon "Arrow pointing down" at bounding box center [490, 518] width 14 height 21
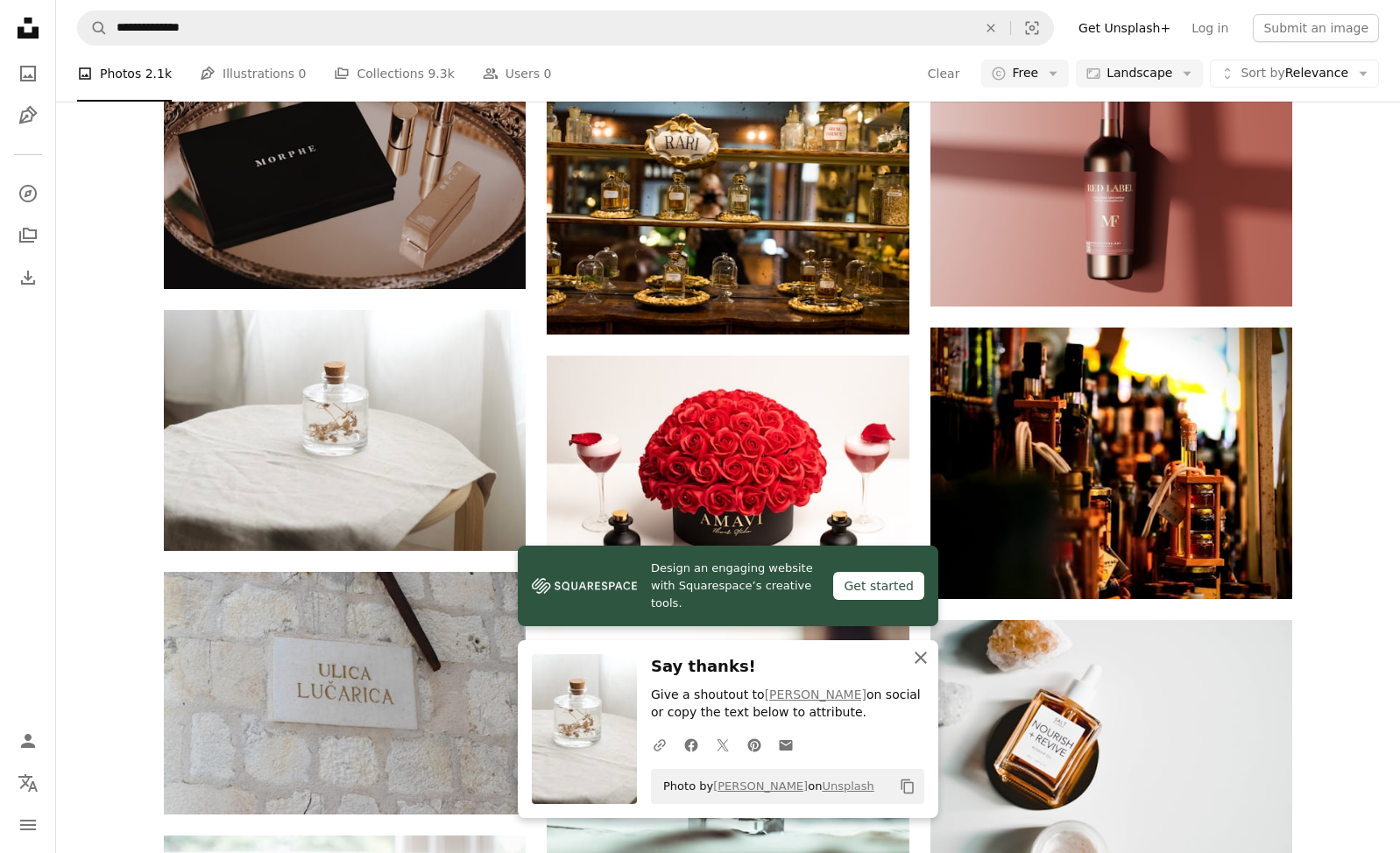
click at [921, 658] on icon "button" at bounding box center [920, 658] width 13 height 13
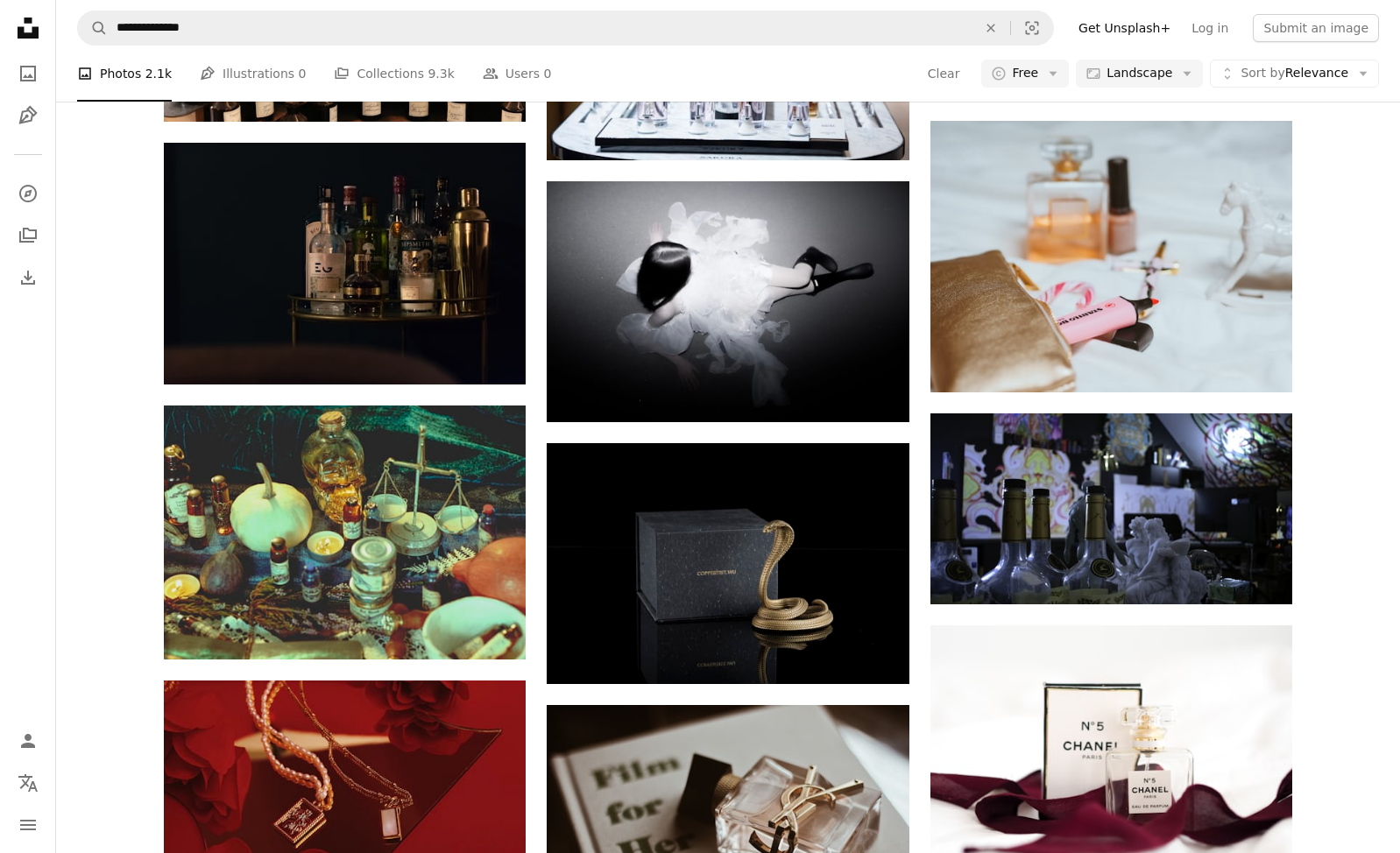
scroll to position [77329, 0]
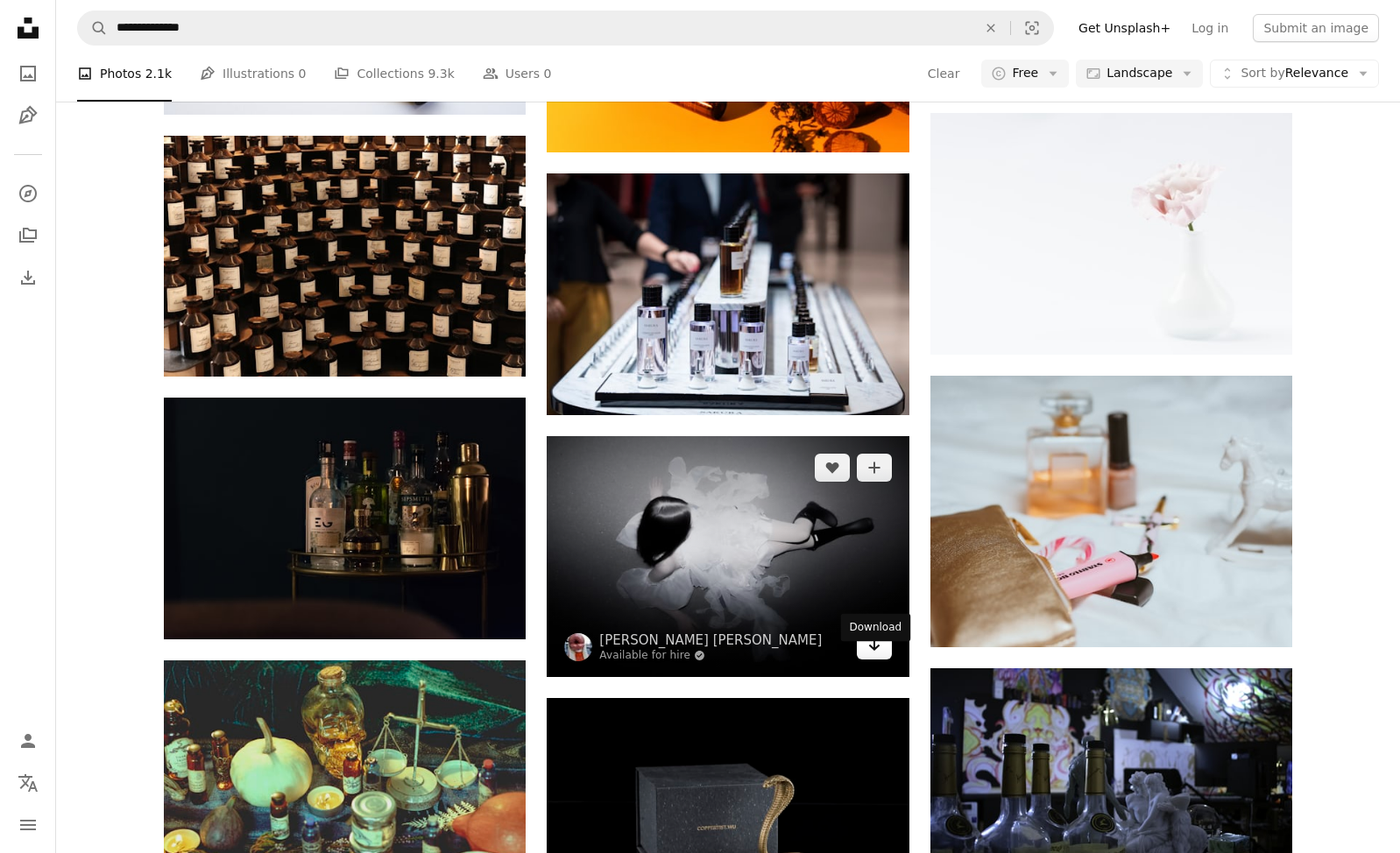
click at [882, 659] on link "Arrow pointing down" at bounding box center [875, 645] width 35 height 28
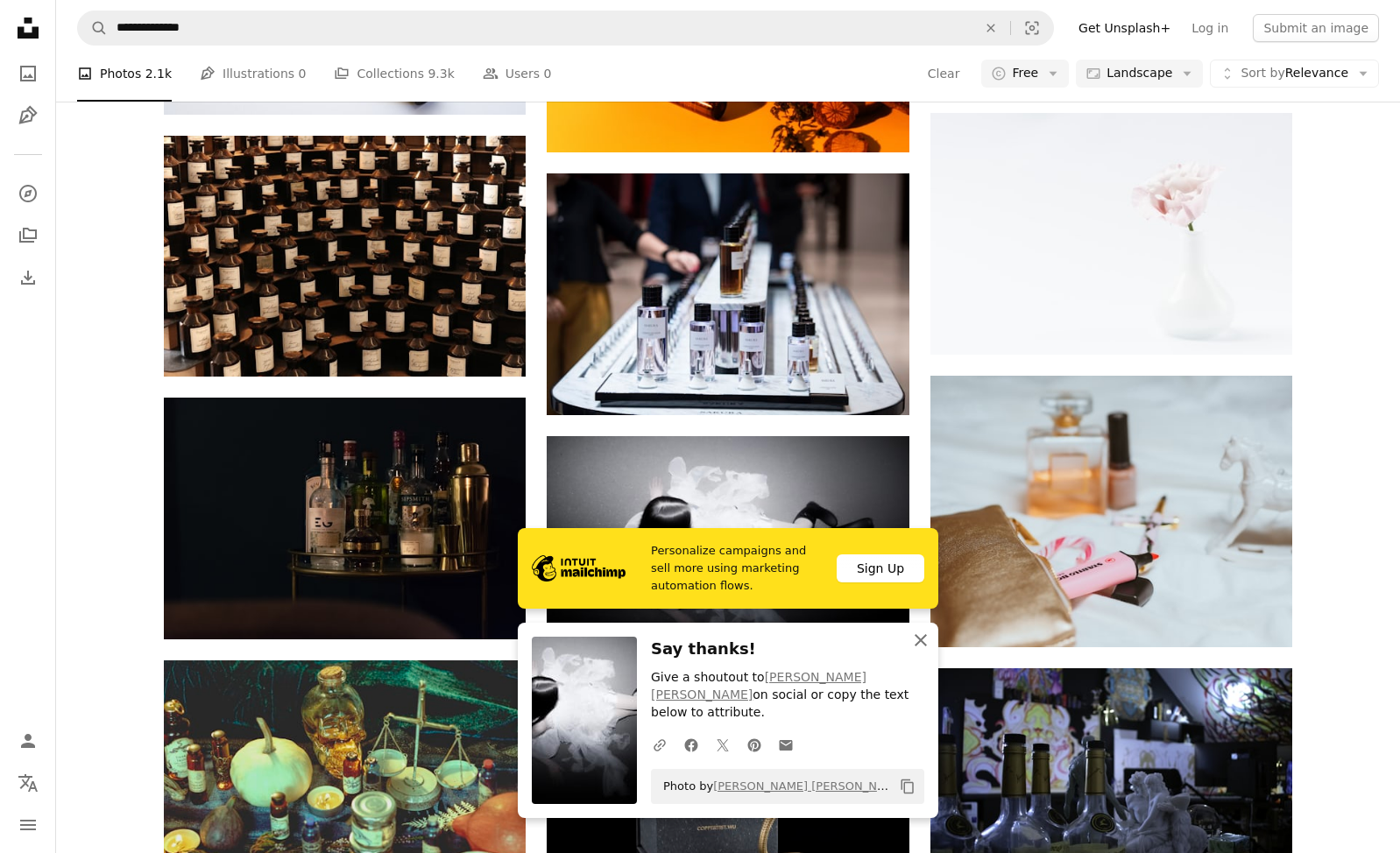
click at [931, 651] on icon "An X shape" at bounding box center [921, 641] width 21 height 21
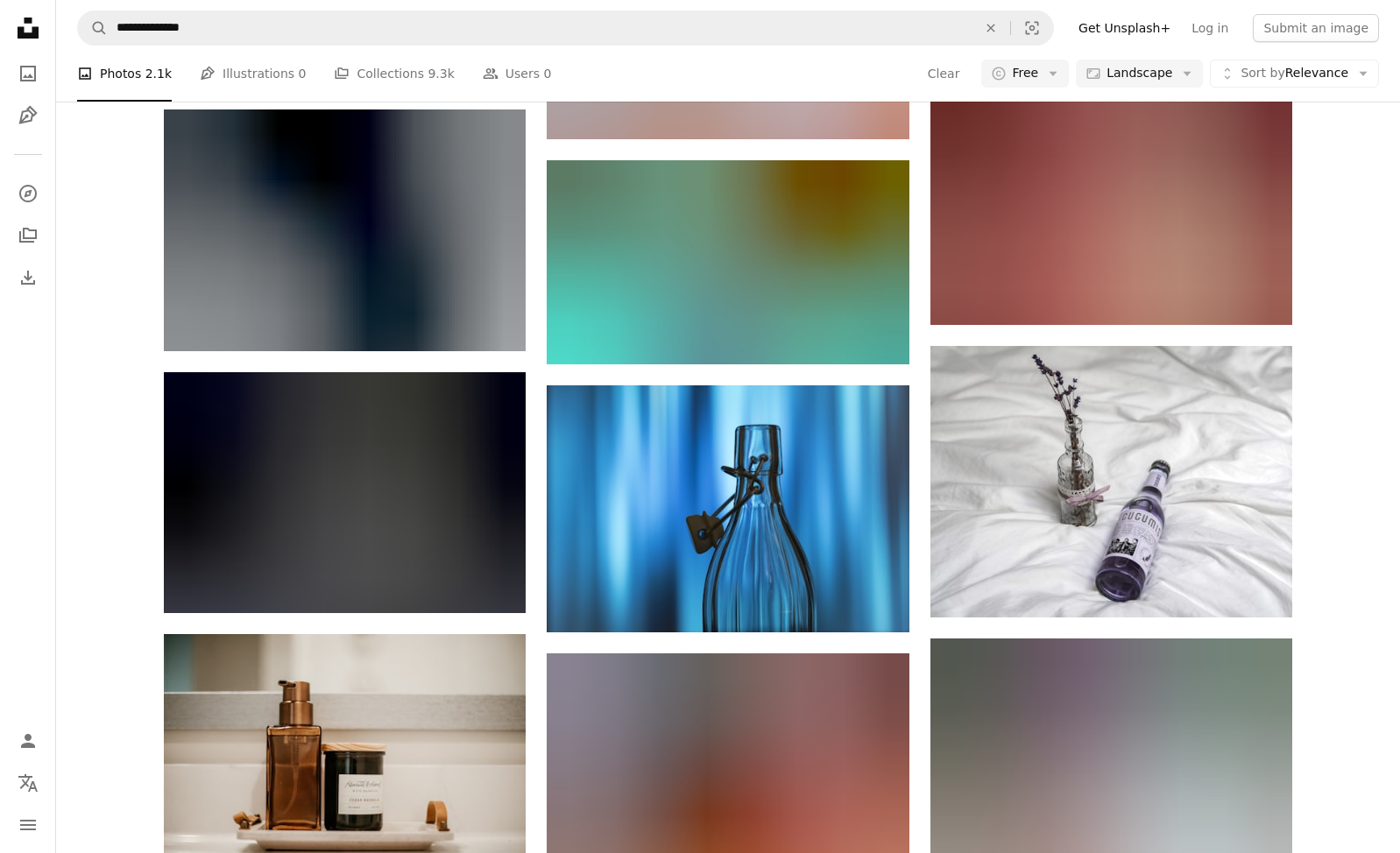
scroll to position [79638, 0]
